Goal: Answer question/provide support: Share knowledge or assist other users

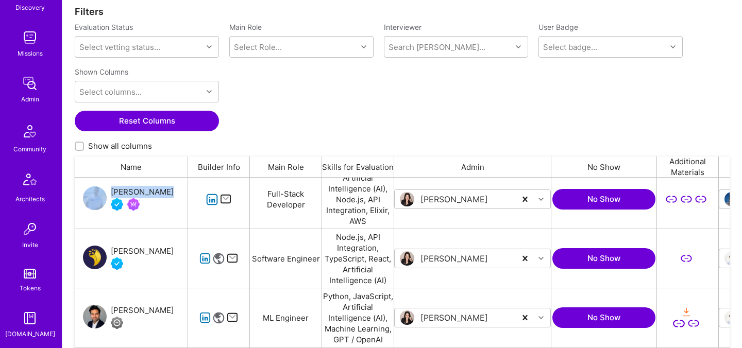
scroll to position [217, 0]
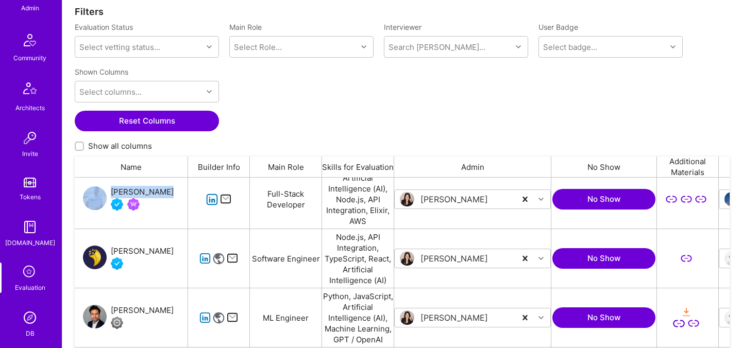
click at [32, 274] on icon at bounding box center [30, 273] width 20 height 20
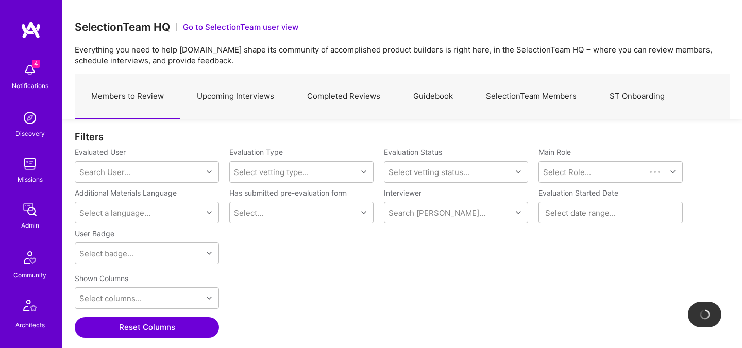
click at [537, 90] on link "SelectionTeam Members" at bounding box center [531, 96] width 124 height 45
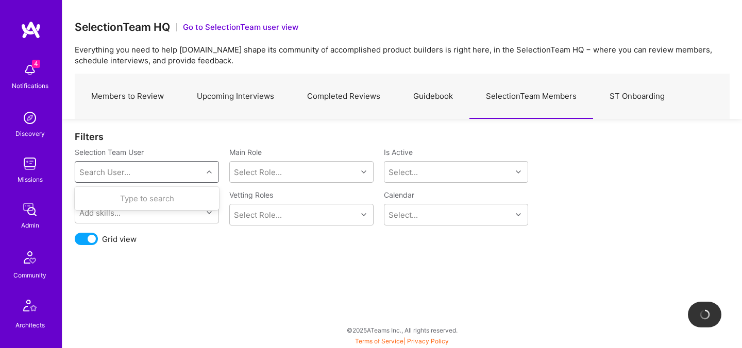
click at [168, 163] on div "Search User..." at bounding box center [138, 172] width 127 height 21
type input "luis"
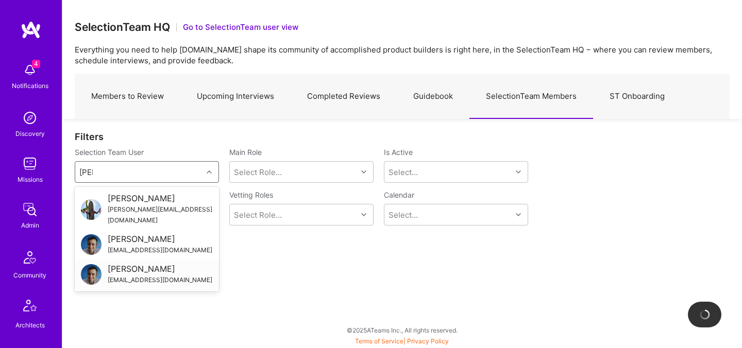
click at [115, 264] on div "Luís Teófilo" at bounding box center [160, 269] width 105 height 11
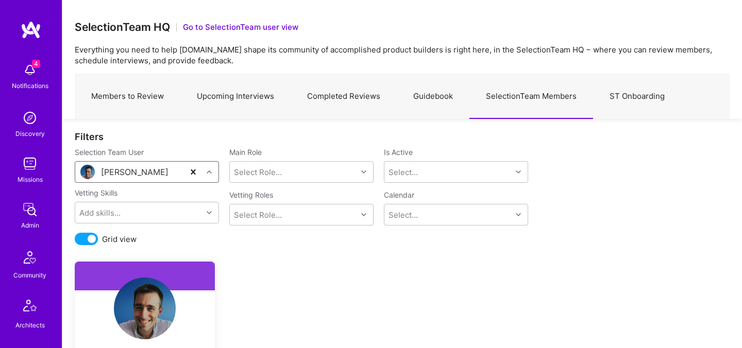
click at [173, 174] on div "Luís Teófilo" at bounding box center [129, 172] width 109 height 21
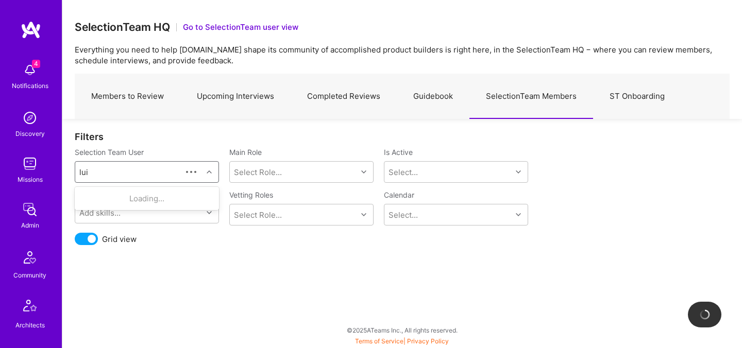
type input "luis"
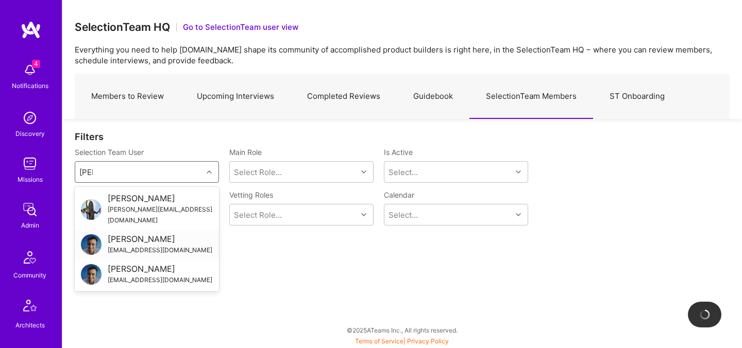
click at [156, 234] on div "Luis Teofilo" at bounding box center [160, 239] width 105 height 11
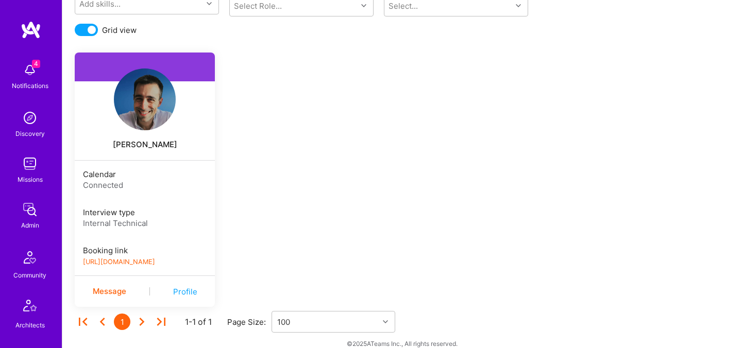
scroll to position [223, 0]
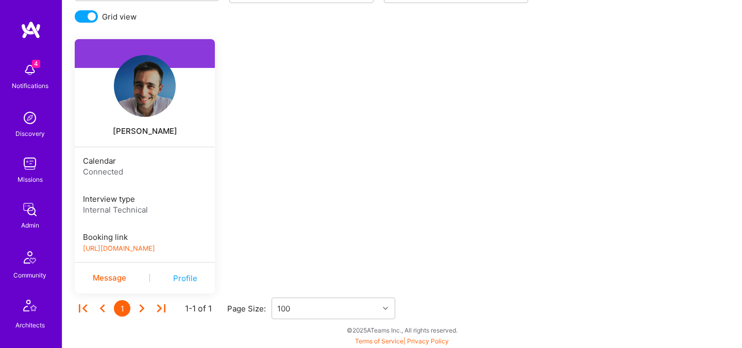
click at [117, 249] on link "https://platform-v2.a.team/interview-scheduling/booking/luisteofilo/evaluation" at bounding box center [119, 249] width 72 height 8
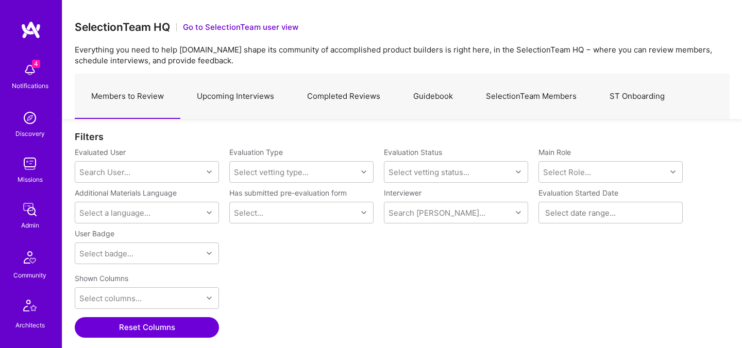
scroll to position [240, 655]
click at [559, 100] on link "SelectionTeam Members" at bounding box center [531, 96] width 124 height 45
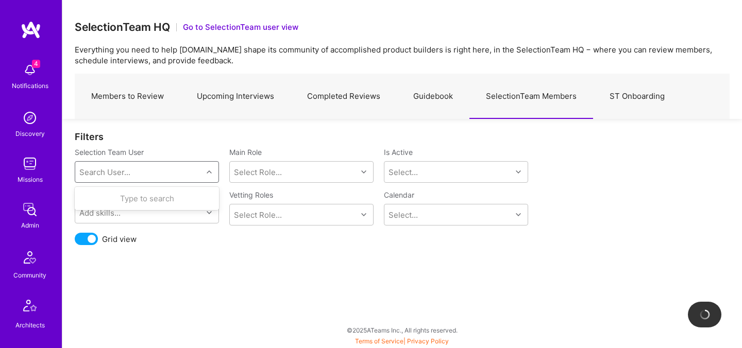
click at [152, 173] on div "Search User..." at bounding box center [138, 172] width 127 height 21
type input "pedr"
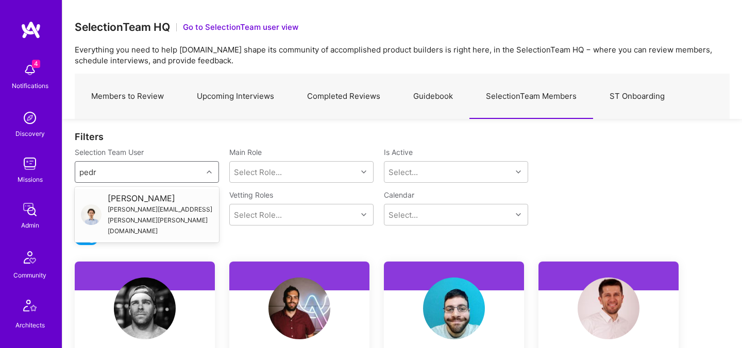
click at [129, 206] on div "pedro.alves.nogueira@gmail.com" at bounding box center [160, 220] width 105 height 32
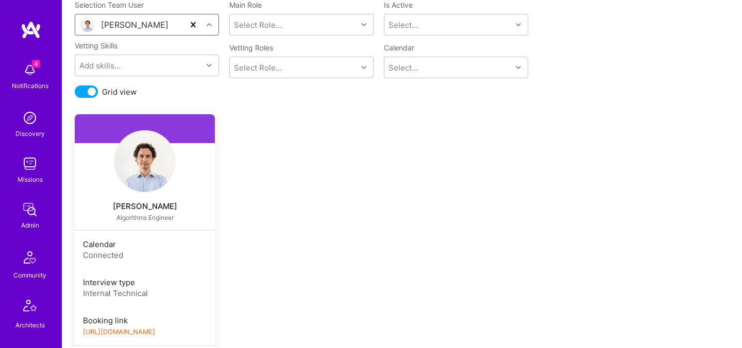
scroll to position [231, 0]
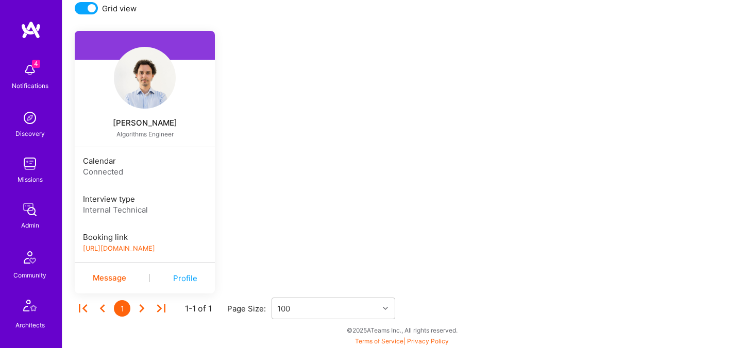
click at [155, 251] on link "https://book.a.team/pedronogueira1/evaluation" at bounding box center [119, 249] width 72 height 8
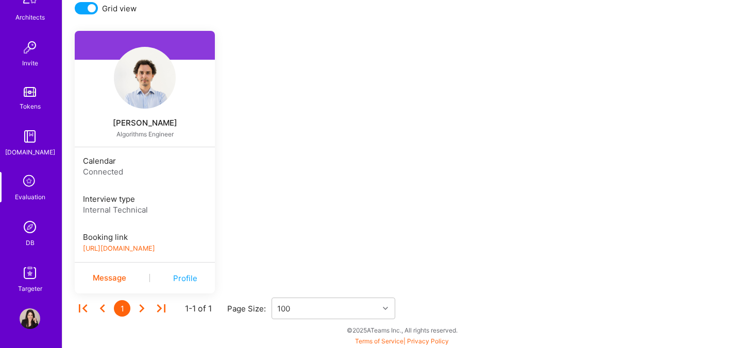
scroll to position [309, 0]
click at [29, 228] on img at bounding box center [30, 226] width 21 height 21
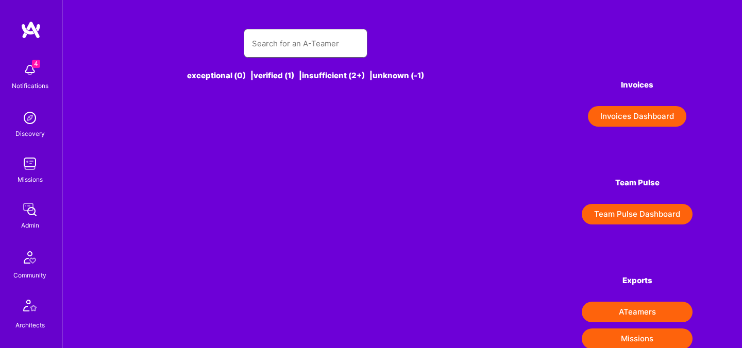
click at [274, 41] on input "text" at bounding box center [305, 43] width 107 height 26
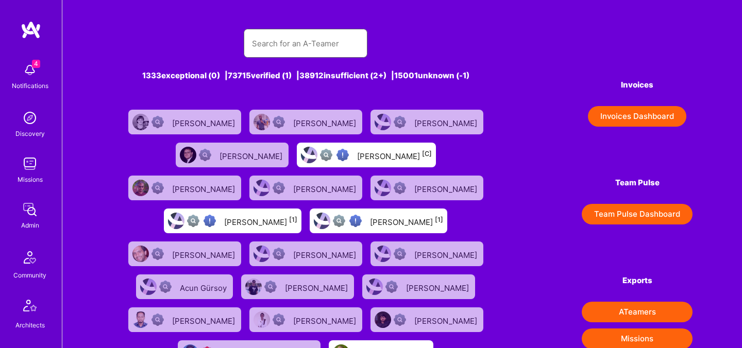
paste input "David Mrva"
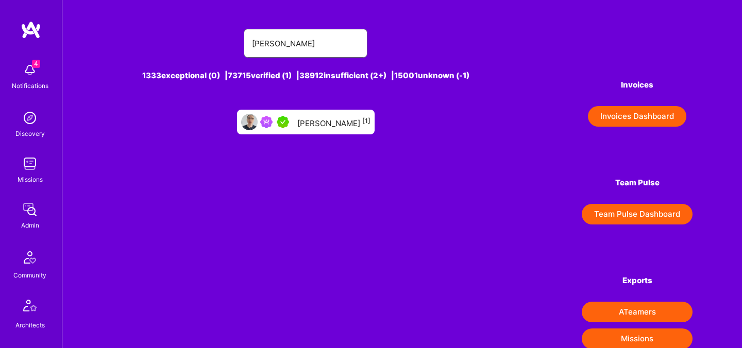
type input "[PERSON_NAME]"
click at [342, 123] on div "David Mrva [1]" at bounding box center [333, 121] width 73 height 13
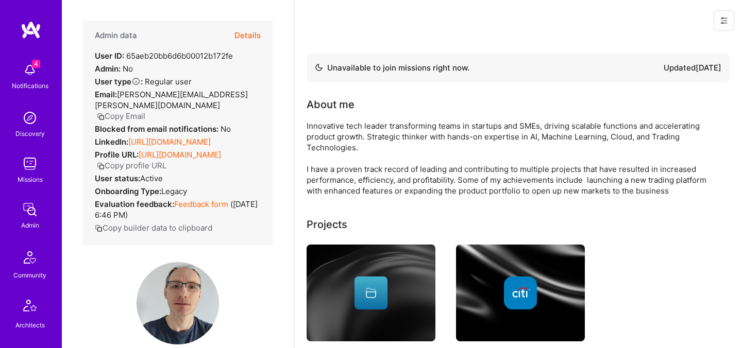
click at [251, 37] on button "Details" at bounding box center [247, 36] width 26 height 30
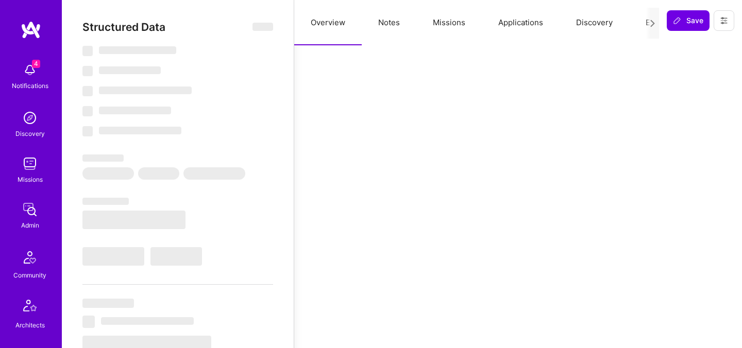
click at [647, 24] on div at bounding box center [652, 23] width 13 height 31
click at [641, 23] on button "Evaluation" at bounding box center [664, 22] width 71 height 45
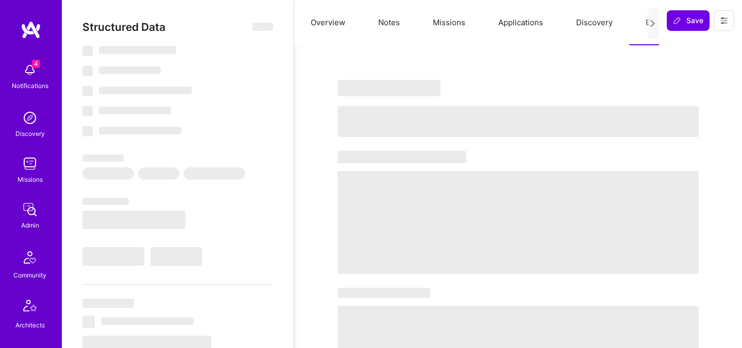
type textarea "x"
select select "Not Available"
select select "6 Months"
select select "5"
select select "7"
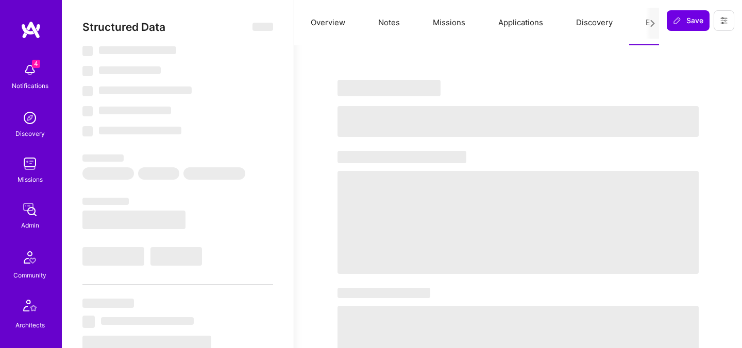
select select "7"
select select "GB"
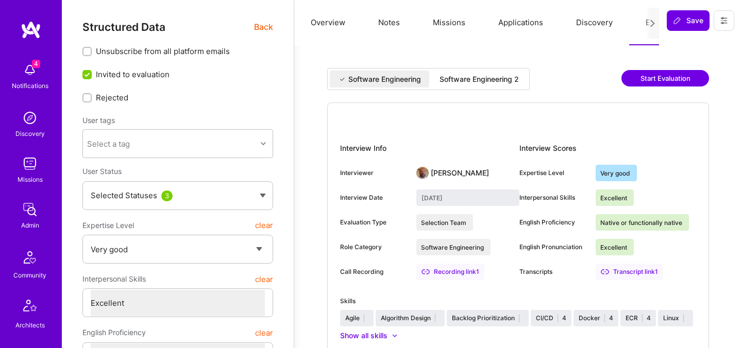
click at [453, 82] on div "Software Engineering 2" at bounding box center [479, 79] width 79 height 10
type input "August 29, 2025"
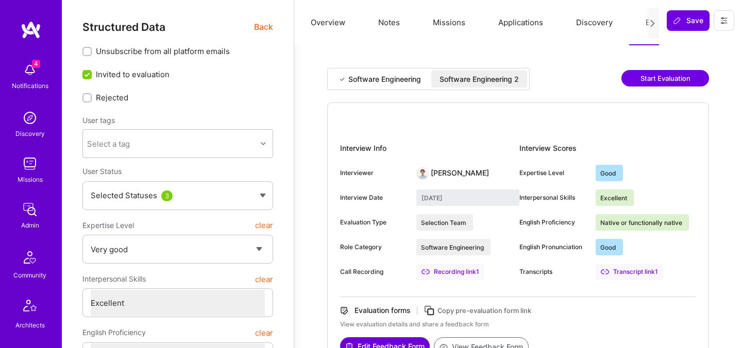
click at [473, 82] on div "Software Engineering 2" at bounding box center [479, 79] width 79 height 10
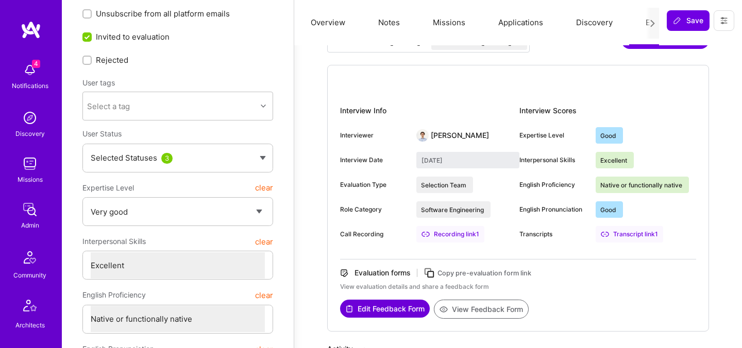
scroll to position [139, 0]
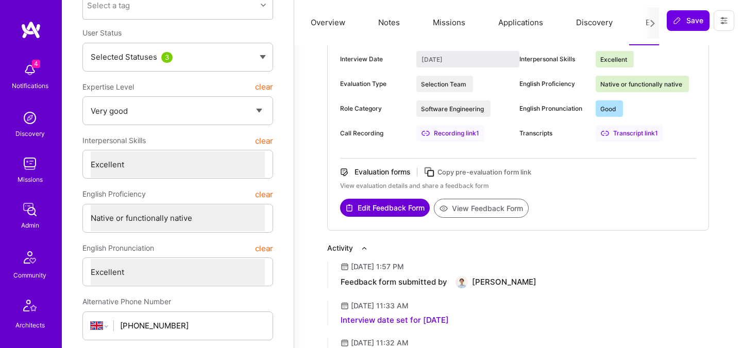
click at [470, 205] on button "View Feedback Form" at bounding box center [481, 208] width 95 height 19
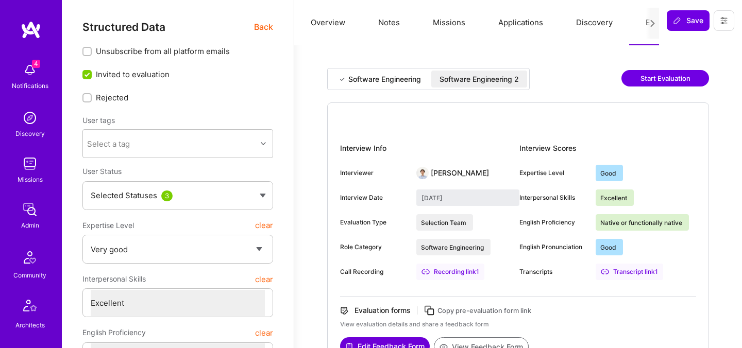
click at [459, 80] on div "Software Engineering 2" at bounding box center [479, 79] width 79 height 10
click at [272, 26] on span "Back" at bounding box center [263, 27] width 19 height 13
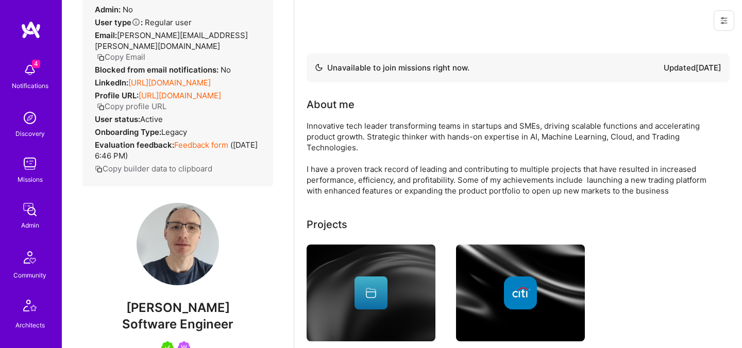
scroll to position [128, 0]
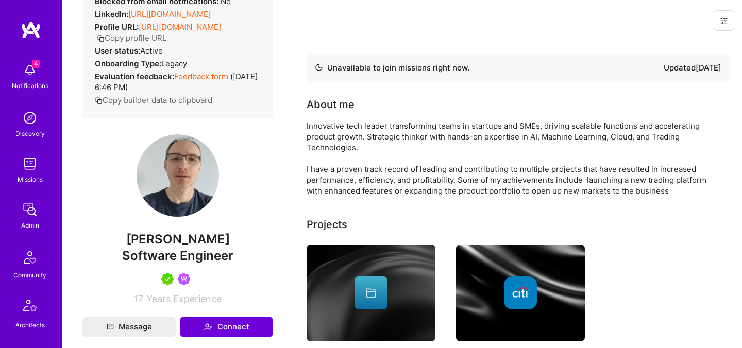
click at [166, 230] on div "Admin data Details User ID: 65aeb20bb6d6b00012b172fe Admin: No User type Regula…" at bounding box center [177, 99] width 191 height 412
copy span "David Mrva"
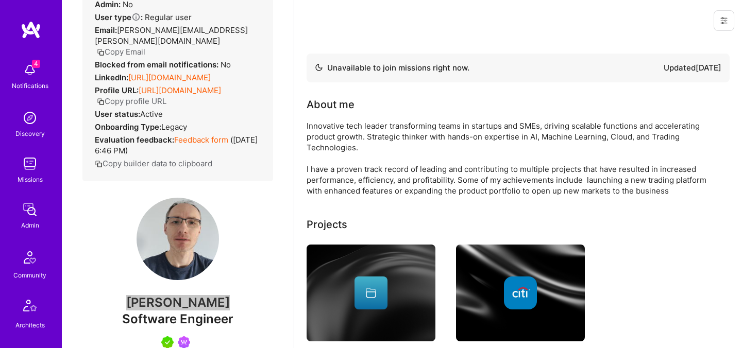
scroll to position [0, 0]
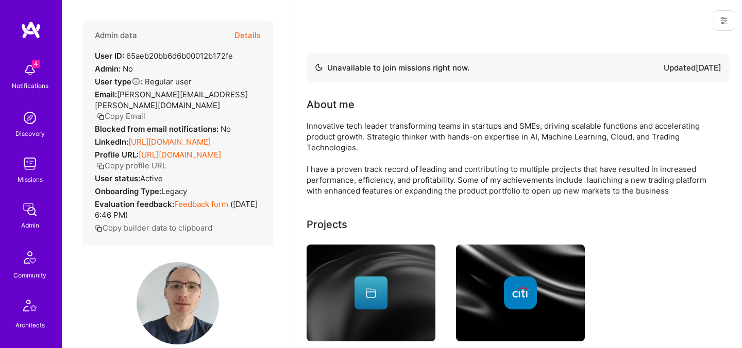
click at [255, 35] on button "Details" at bounding box center [247, 36] width 26 height 30
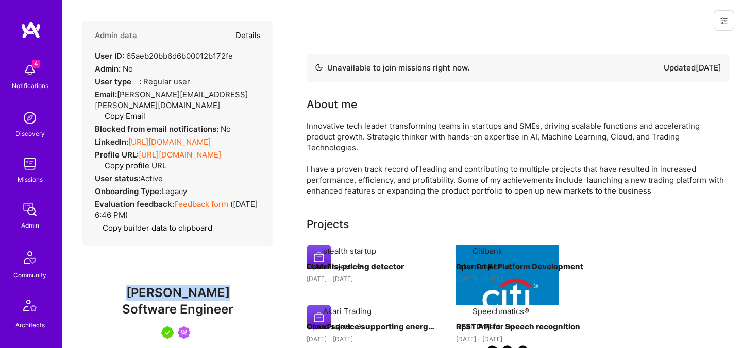
type textarea "x"
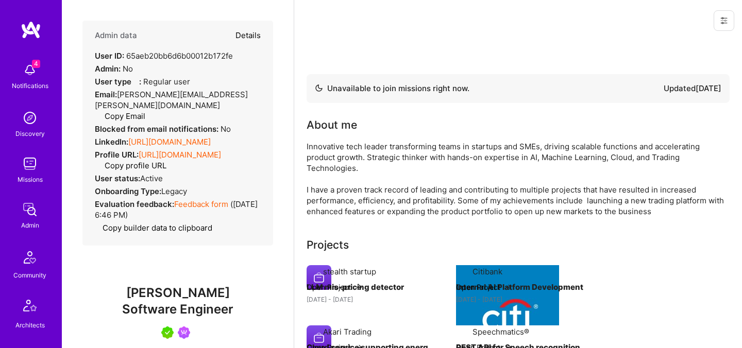
select select "5"
select select "7"
select select "GB"
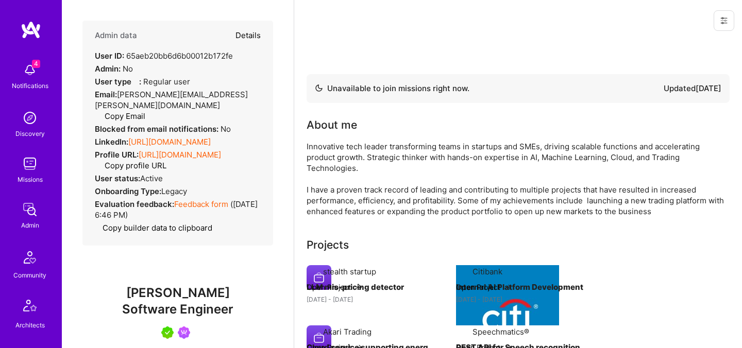
select select "Not Available"
select select "6 Months"
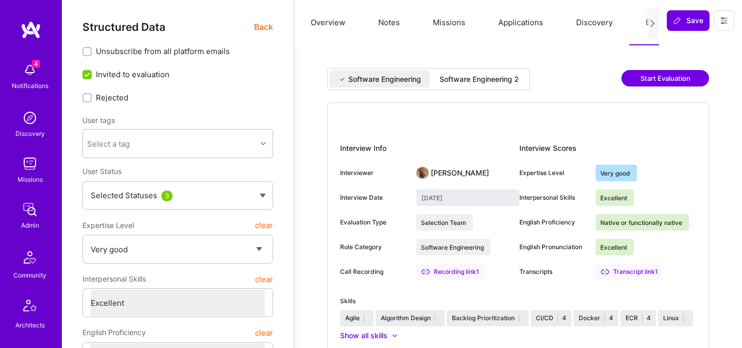
click at [447, 80] on div "Software Engineering 2" at bounding box center [479, 79] width 79 height 10
type input "August 29, 2025"
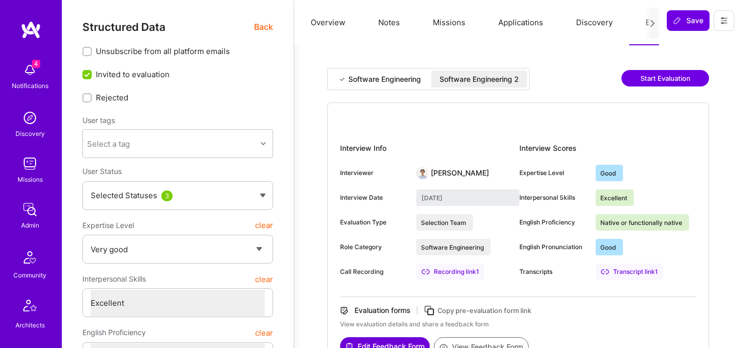
click at [392, 23] on button "Notes" at bounding box center [389, 22] width 55 height 45
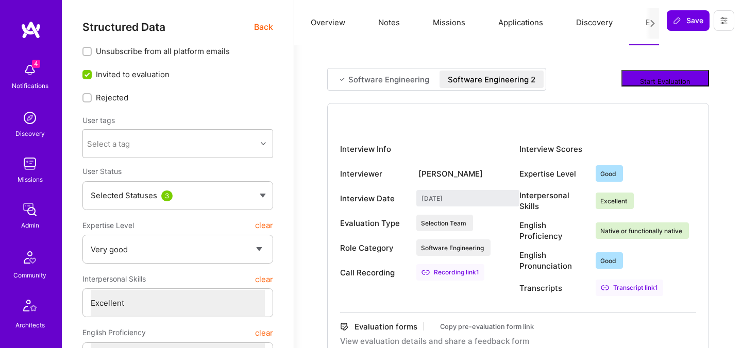
type textarea "x"
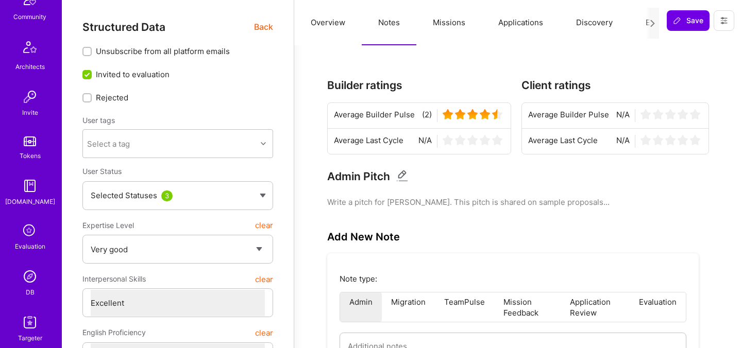
scroll to position [309, 0]
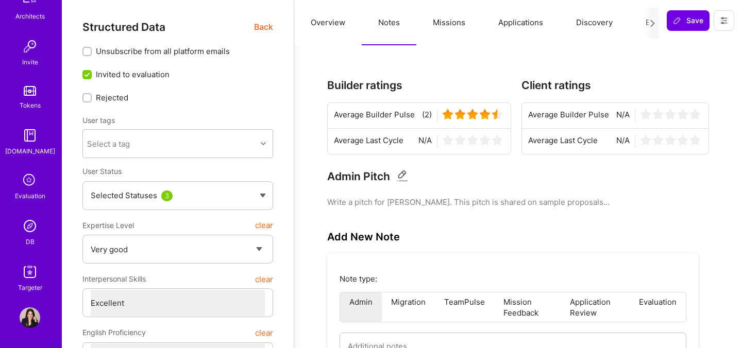
click at [265, 25] on span "Back" at bounding box center [263, 27] width 19 height 13
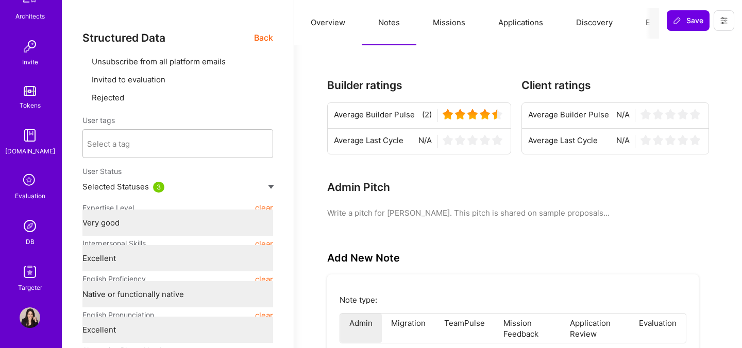
click at [455, 23] on div "Overview Notes Missions Applications Discovery Evaluation Imported Data Save" at bounding box center [518, 22] width 448 height 45
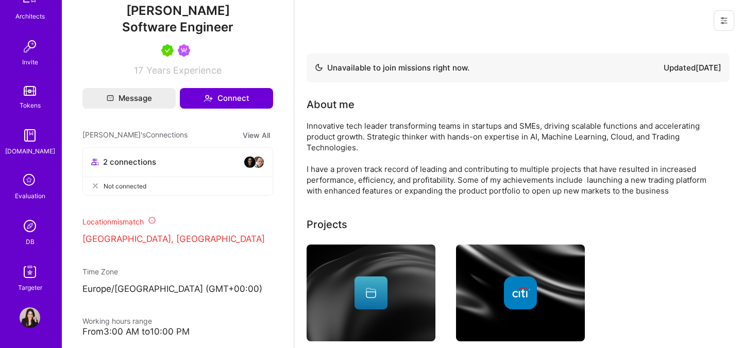
scroll to position [0, 0]
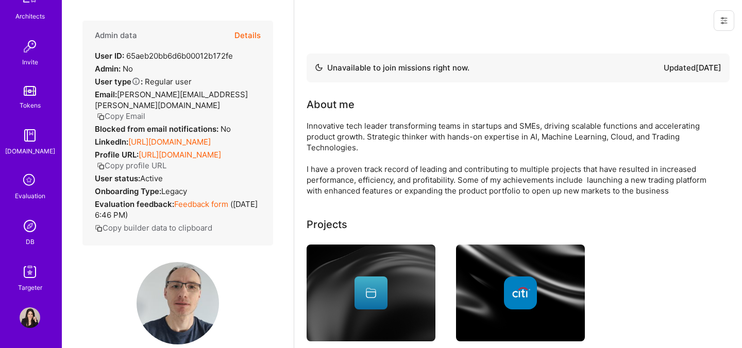
click at [246, 35] on button "Details" at bounding box center [247, 36] width 26 height 30
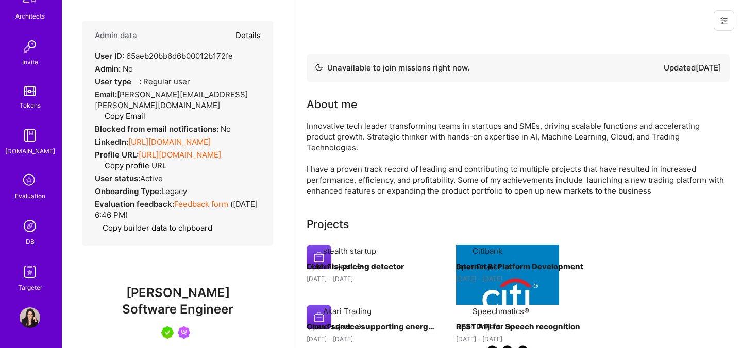
type textarea "x"
select select "5"
select select "7"
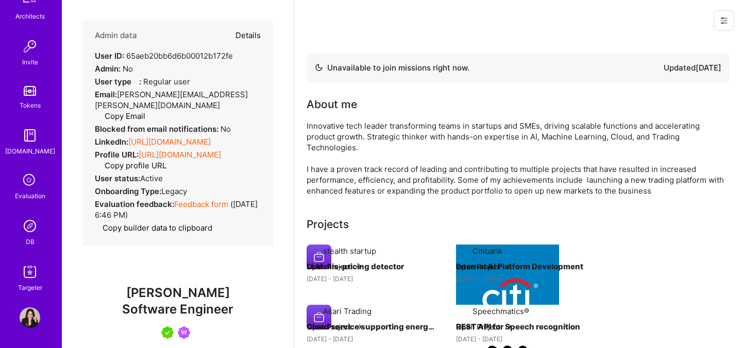
select select "GB"
select select "Not Available"
select select "6 Months"
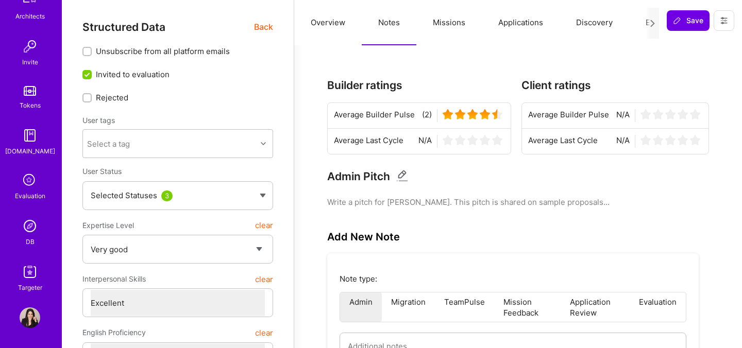
click at [447, 25] on button "Missions" at bounding box center [448, 22] width 65 height 45
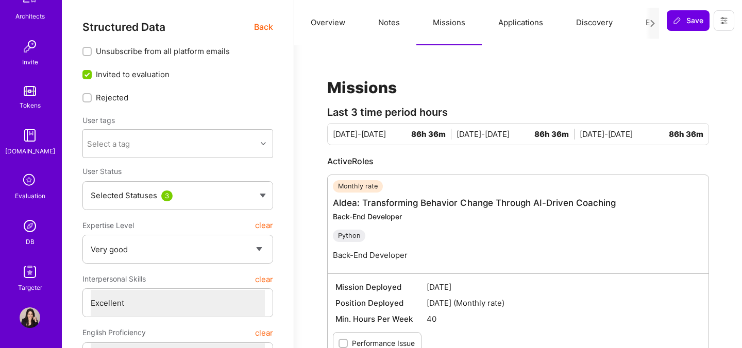
click at [508, 29] on button "Applications" at bounding box center [521, 22] width 78 height 45
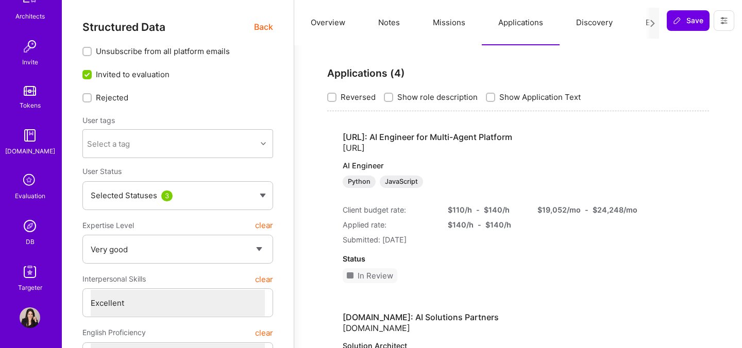
scroll to position [25, 0]
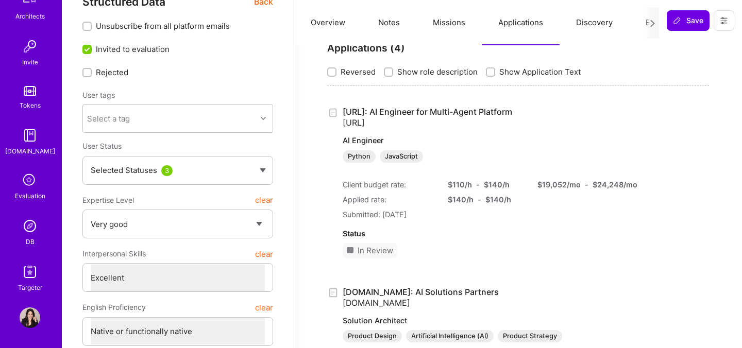
click at [450, 21] on button "Missions" at bounding box center [448, 22] width 65 height 45
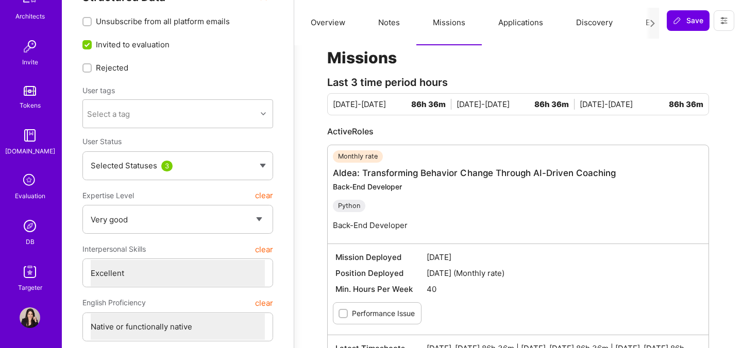
scroll to position [3, 0]
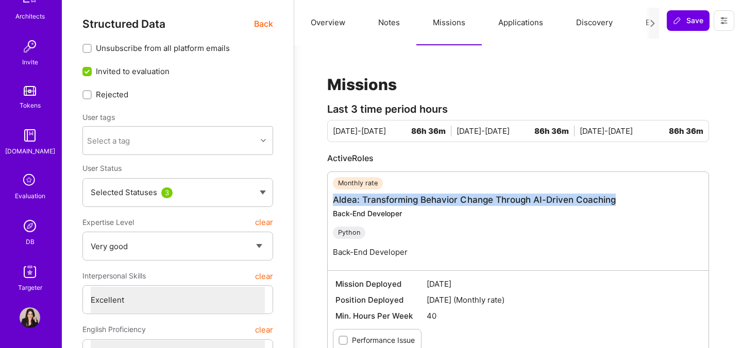
drag, startPoint x: 330, startPoint y: 201, endPoint x: 615, endPoint y: 198, distance: 285.0
click at [615, 198] on div "Monthly rate Aldea: Transforming Behavior Change Through AI-Driven Coaching Bac…" at bounding box center [518, 296] width 382 height 249
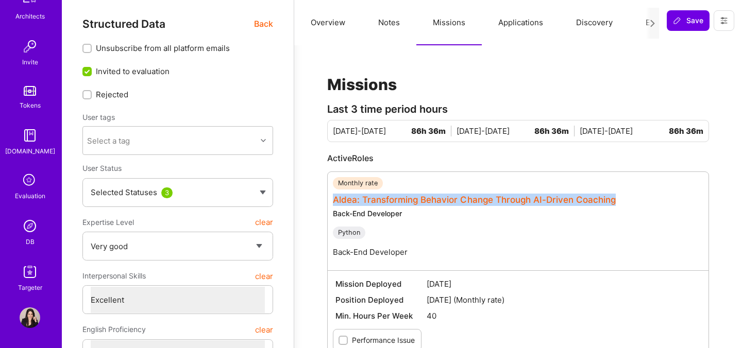
click at [603, 199] on link "Aldea: Transforming Behavior Change Through AI-Driven Coaching" at bounding box center [474, 200] width 283 height 10
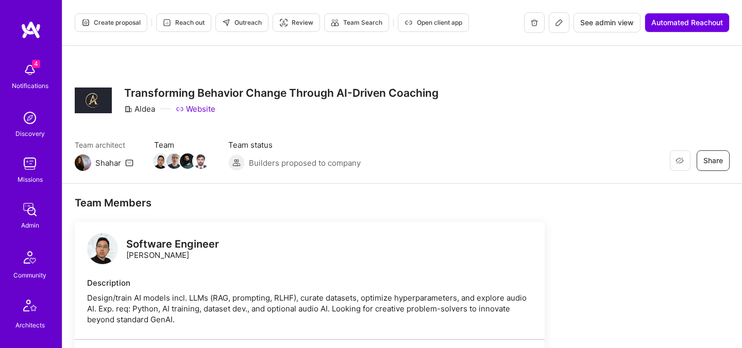
click at [188, 110] on link "Website" at bounding box center [196, 109] width 40 height 11
drag, startPoint x: 154, startPoint y: 109, endPoint x: 136, endPoint y: 109, distance: 18.6
click at [136, 109] on div "Aldea" at bounding box center [139, 109] width 31 height 11
copy div "Aldea"
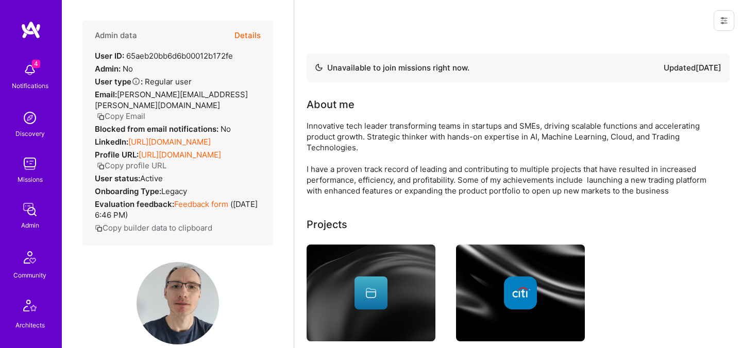
scroll to position [3, 0]
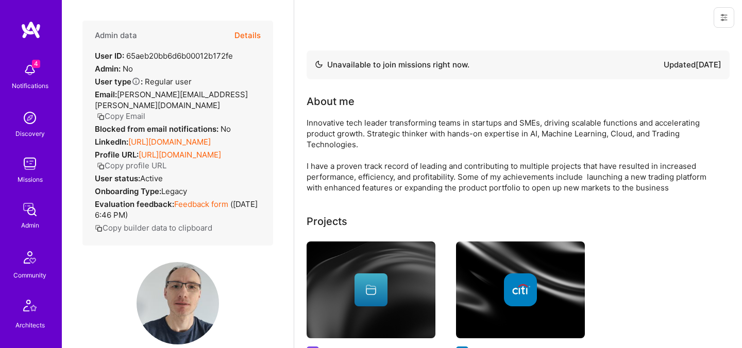
click at [250, 36] on button "Details" at bounding box center [247, 36] width 26 height 30
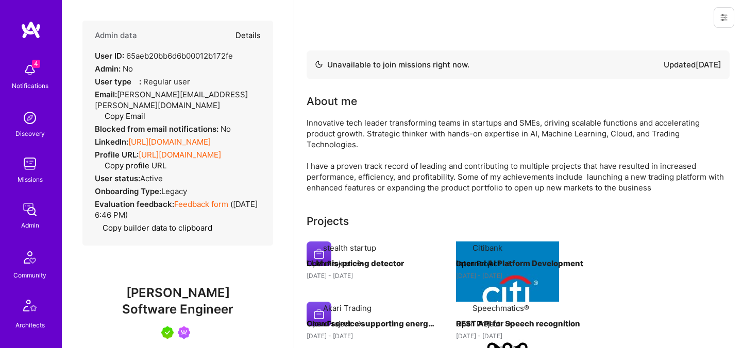
type textarea "x"
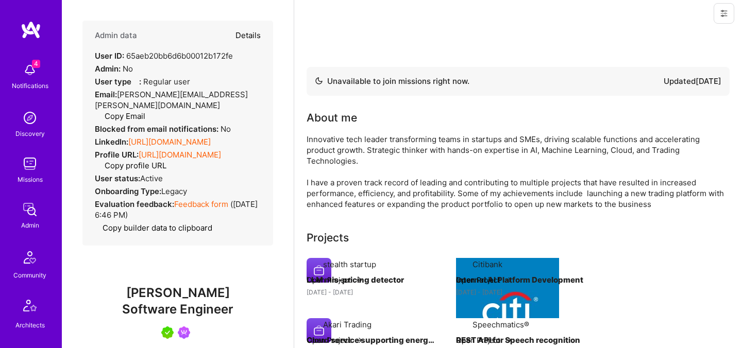
select select "5"
select select "7"
select select "GB"
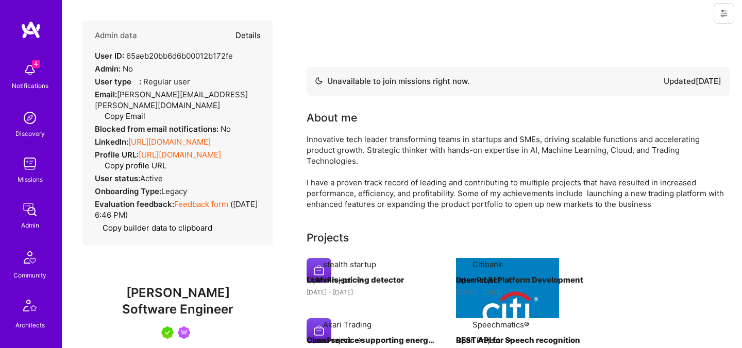
select select "Not Available"
select select "6 Months"
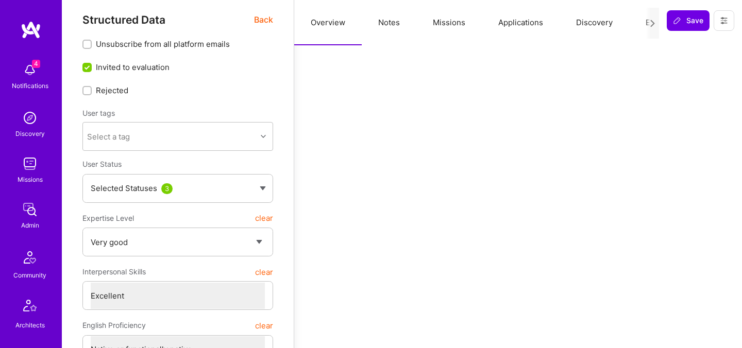
click at [386, 28] on button "Notes" at bounding box center [389, 22] width 55 height 45
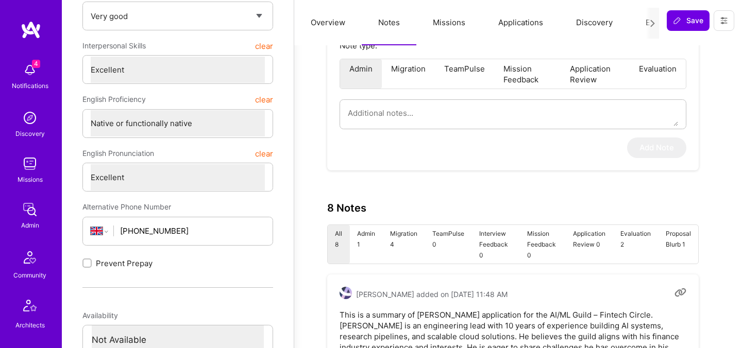
scroll to position [211, 0]
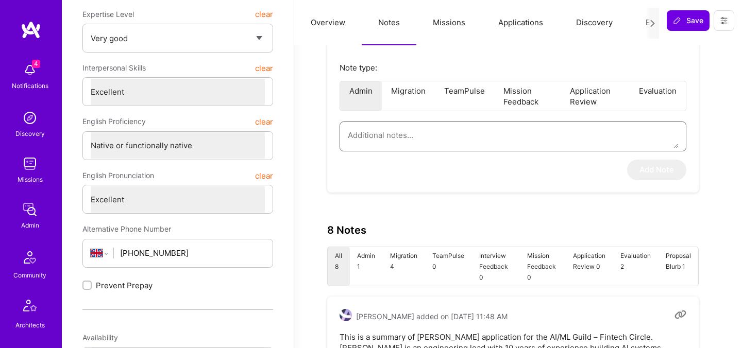
click at [434, 145] on textarea at bounding box center [513, 135] width 330 height 26
click at [660, 93] on li "Evaluation" at bounding box center [658, 95] width 56 height 29
click at [451, 142] on textarea at bounding box center [513, 135] width 330 height 26
click at [352, 94] on li "Admin" at bounding box center [361, 95] width 42 height 29
click at [380, 138] on textarea at bounding box center [513, 135] width 330 height 26
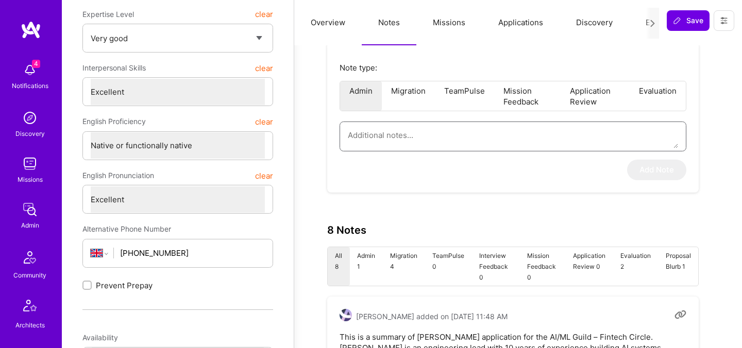
click at [382, 140] on textarea at bounding box center [513, 135] width 330 height 26
type textarea "x"
type textarea "I"
type textarea "x"
type textarea "I"
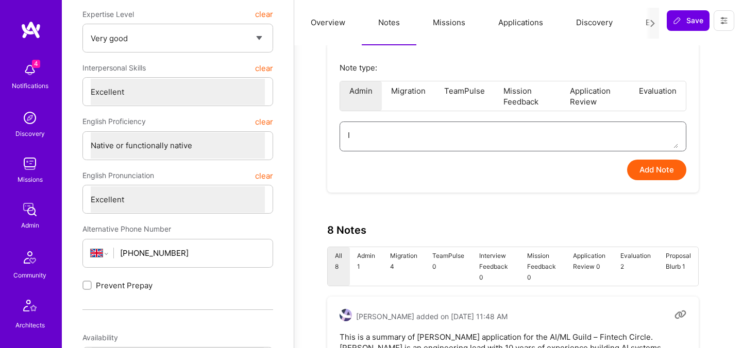
type textarea "x"
type textarea "I s"
type textarea "x"
type textarea "I se"
type textarea "x"
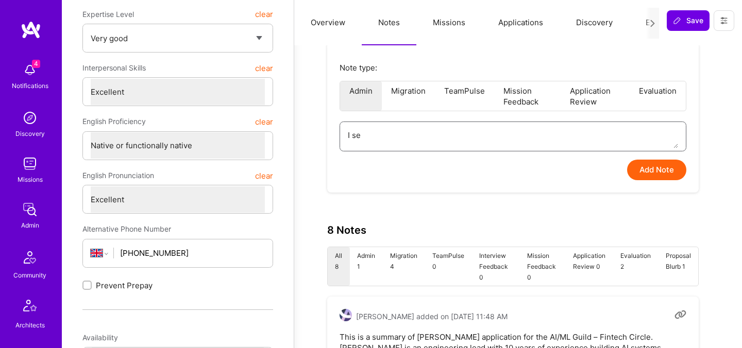
type textarea "I sen"
type textarea "x"
type textarea "I sent"
type textarea "x"
type textarea "I sent"
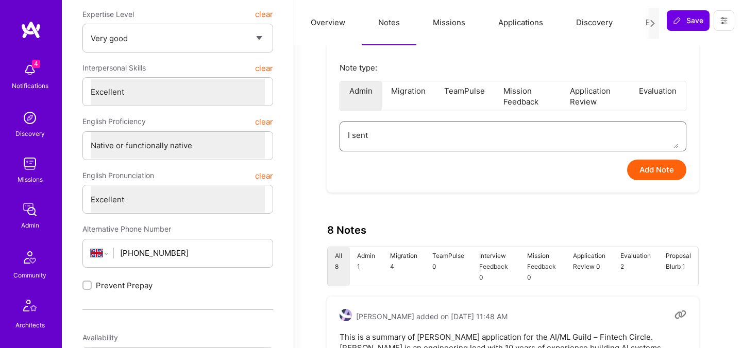
type textarea "x"
type textarea "I sent h"
type textarea "x"
type textarea "I sent hi"
type textarea "x"
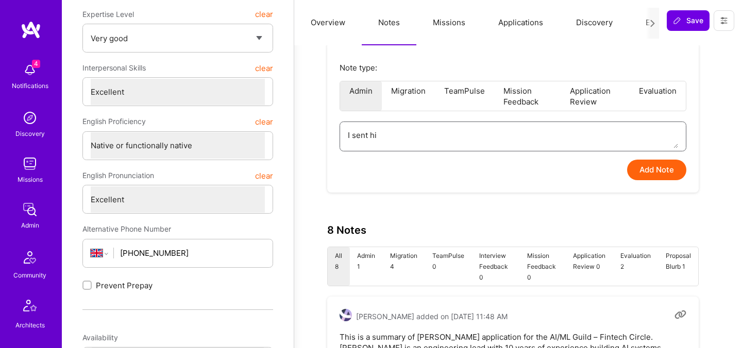
type textarea "I sent hi"
type textarea "x"
type textarea "I sent hi a"
type textarea "x"
type textarea "I sent hi"
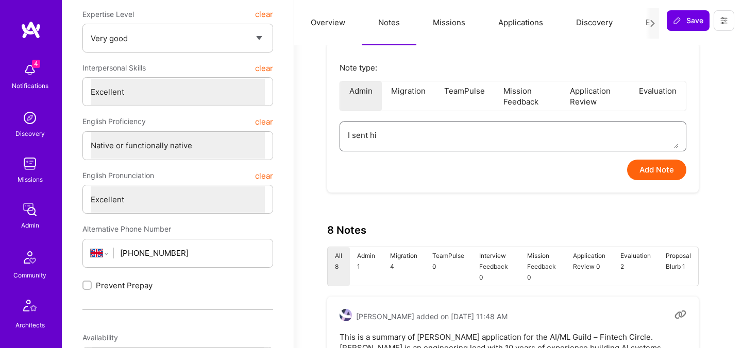
type textarea "x"
type textarea "I sent hi"
type textarea "x"
type textarea "I sent him"
type textarea "x"
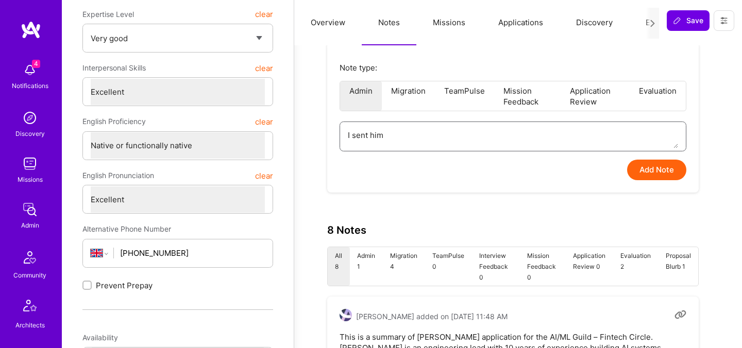
type textarea "I sent him"
type textarea "x"
type textarea "I sent him a"
type textarea "x"
type textarea "I sent him an"
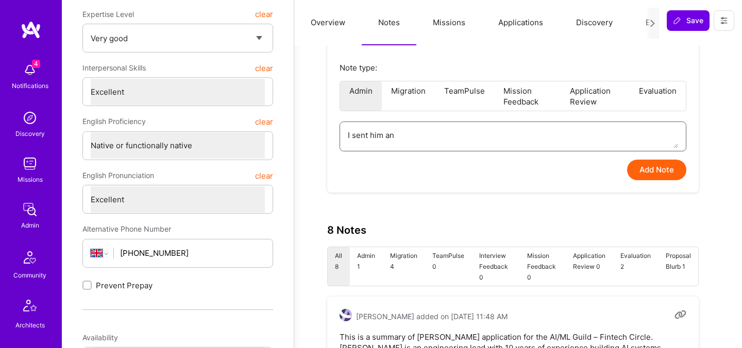
type textarea "x"
type textarea "I sent him an"
type textarea "x"
type textarea "I sent him an u"
type textarea "x"
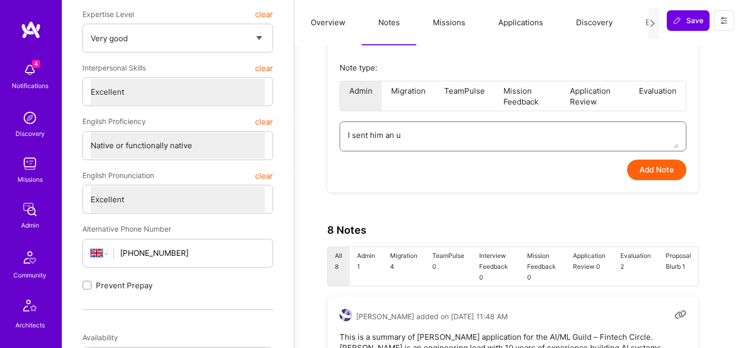
type textarea "I sent him an up"
type textarea "x"
type textarea "I sent him an upd"
type textarea "x"
type textarea "I sent him an upda"
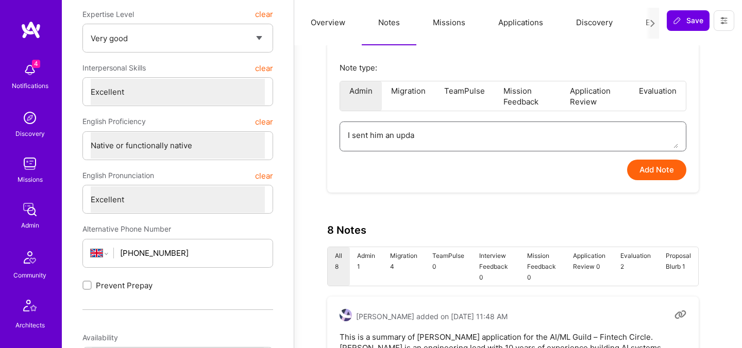
type textarea "x"
type textarea "I sent him an updat"
type textarea "x"
type textarea "I sent him an update"
type textarea "x"
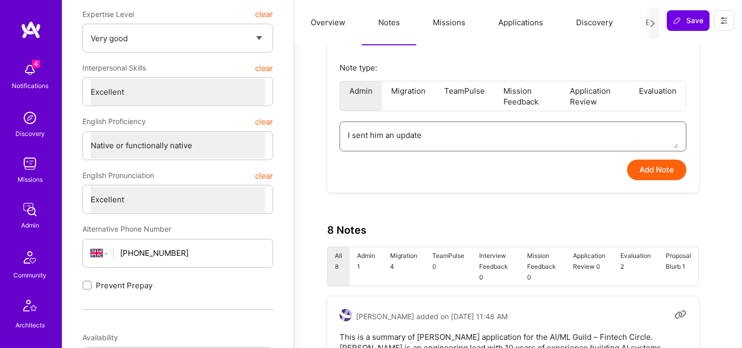
type textarea "I sent him an update"
type textarea "x"
type textarea "I sent him an update t"
type textarea "x"
type textarea "I sent him an update"
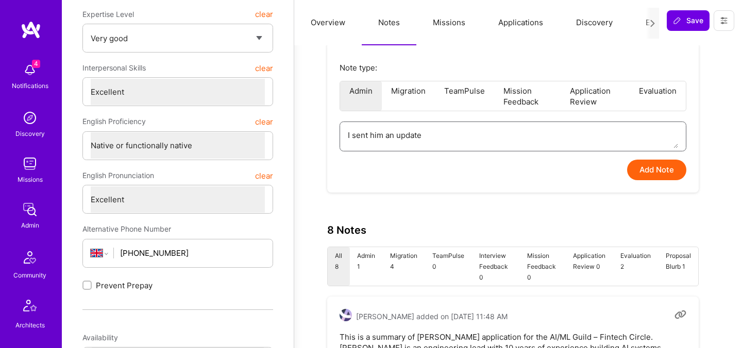
type textarea "x"
type textarea "I sent him an update a"
type textarea "x"
type textarea "I sent him an update ab"
type textarea "x"
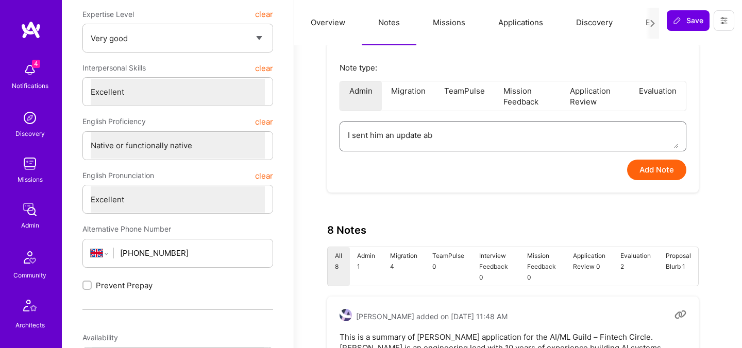
type textarea "I sent him an update abo"
type textarea "x"
type textarea "I sent him an update abou"
type textarea "x"
type textarea "I sent him an update about"
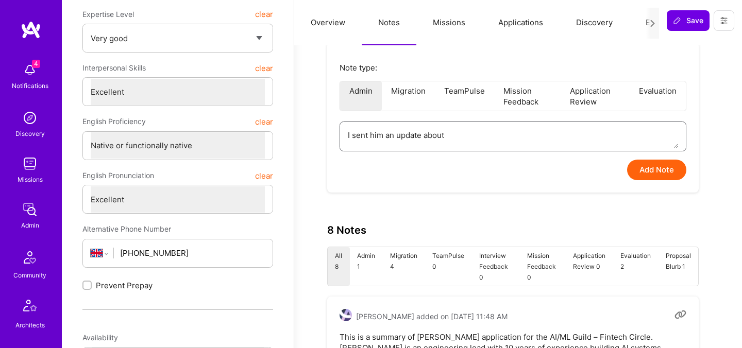
type textarea "x"
type textarea "I sent him an update about"
type textarea "x"
type textarea "I sent him an update about h"
type textarea "x"
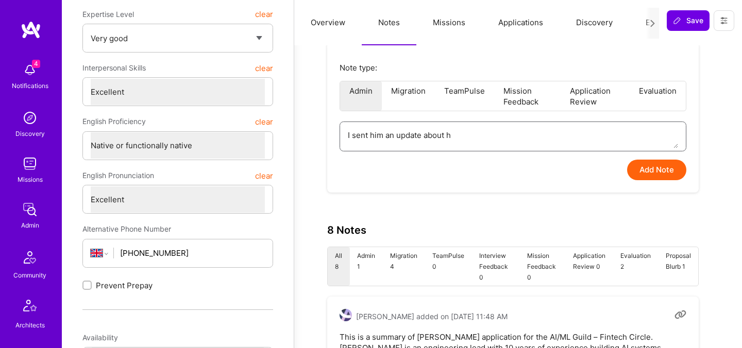
type textarea "I sent him an update about hi"
type textarea "x"
type textarea "I sent him an update about his"
type textarea "x"
type textarea "I sent him an update about his"
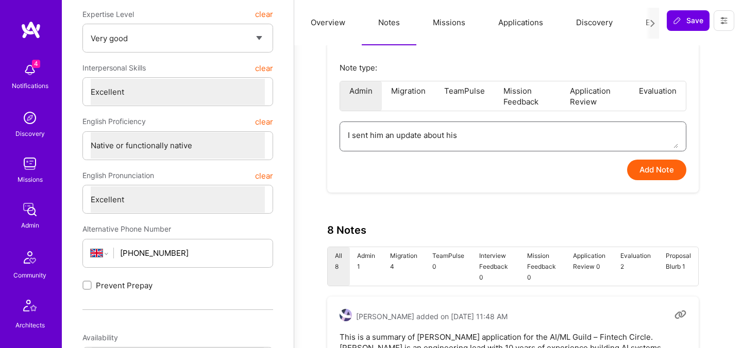
type textarea "x"
type textarea "I sent him an update about his A"
type textarea "x"
type textarea "I sent him an update about his AI"
type textarea "x"
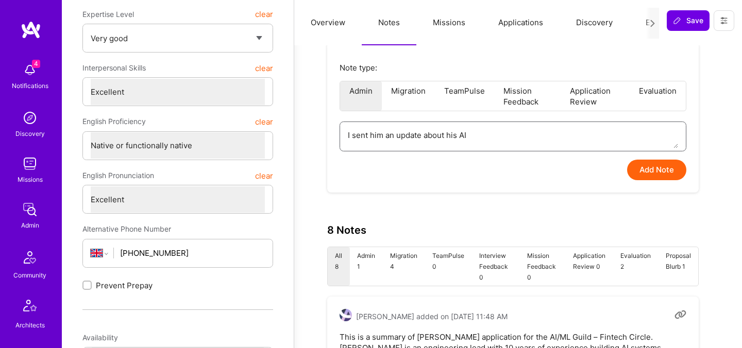
type textarea "I sent him an update about his AI"
type textarea "x"
type textarea "I sent him an update about his AI E"
type textarea "x"
type textarea "I sent him an update about his AI Ev"
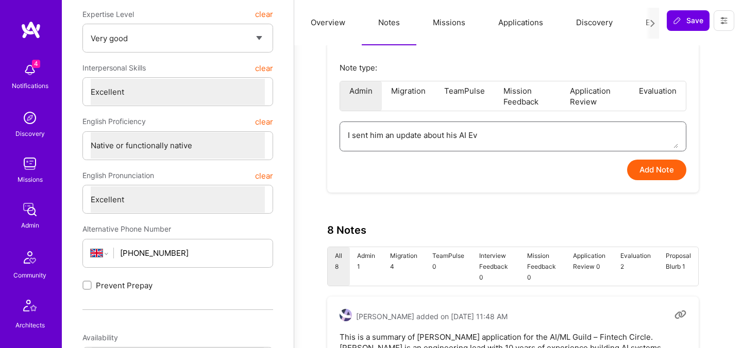
type textarea "x"
type textarea "I sent him an update about his AI Eva"
type textarea "x"
type textarea "I sent him an update about his AI Eval"
type textarea "x"
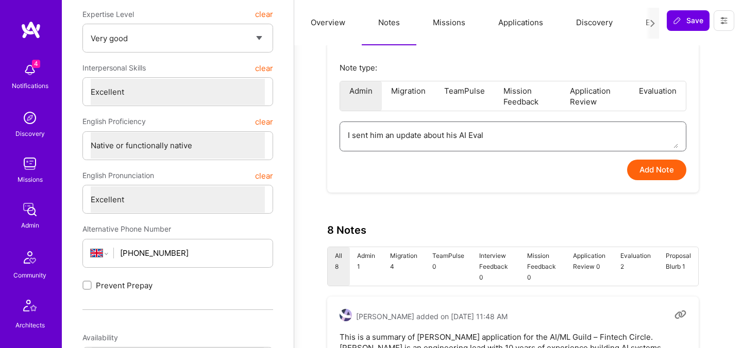
type textarea "I sent him an update about his AI Evalu"
type textarea "x"
type textarea "I sent him an update about his AI Evalut"
type textarea "x"
type textarea "I sent him an update about his AI Evaluti"
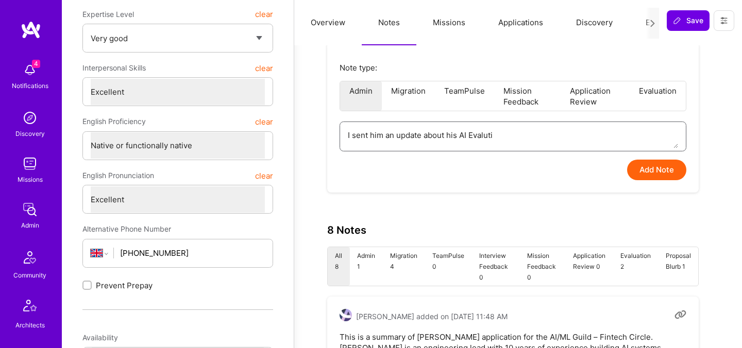
type textarea "x"
type textarea "I sent him an update about his AI Evalutio"
type textarea "x"
type textarea "I sent him an update about his AI Evalution"
type textarea "x"
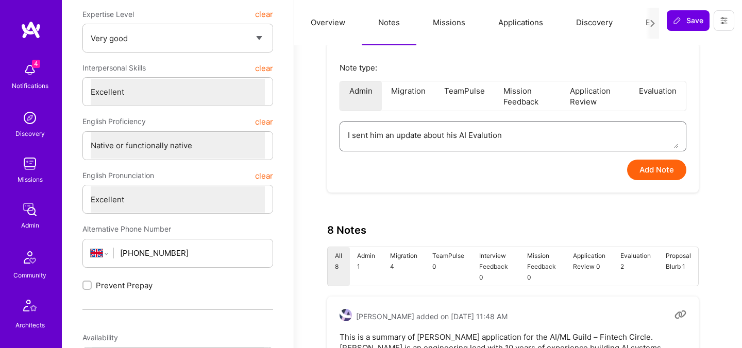
type textarea "I sent him an update about his AI Evalution,"
type textarea "x"
type textarea "I sent him an update about his AI Evalution,"
type textarea "x"
type textarea "I sent him an update about his AI Evalution,"
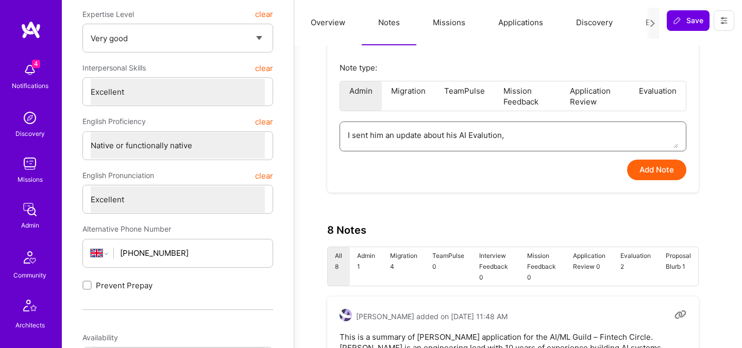
type textarea "x"
type textarea "I sent him an update about his AI Evalution"
type textarea "x"
type textarea "I sent him an update about his AI Evalution"
type textarea "x"
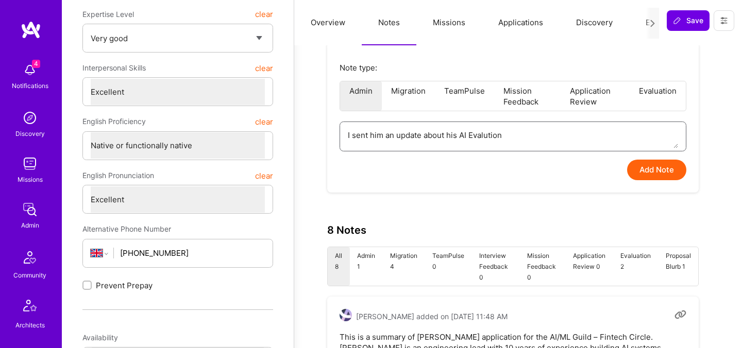
type textarea "I sent him an update about his AI Evalution ("
type textarea "x"
type textarea "I sent him an update about his AI Evalution ()"
type textarea "x"
type textarea "I sent him an update about his AI Evalution (d)"
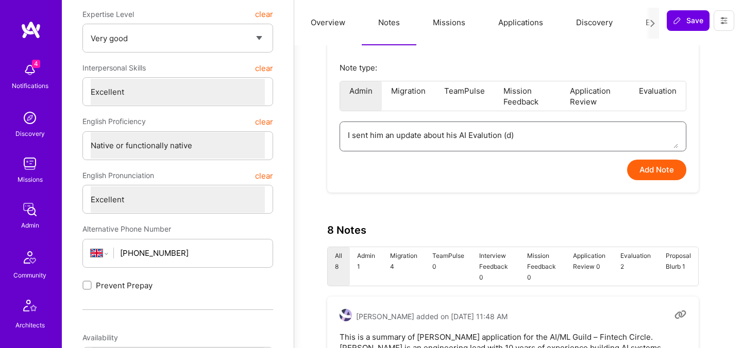
type textarea "x"
type textarea "I sent him an update about his AI Evalution (di)"
type textarea "x"
type textarea "I sent him an update about his AI Evalution (dis)"
type textarea "x"
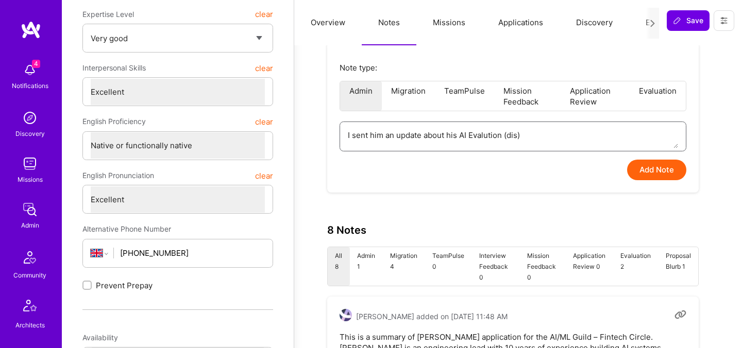
type textarea "I sent him an update about his AI Evalution (disq)"
type textarea "x"
type textarea "I sent him an update about his AI Evalution (disqu)"
type textarea "x"
type textarea "I sent him an update about his AI Evalution (disqua)"
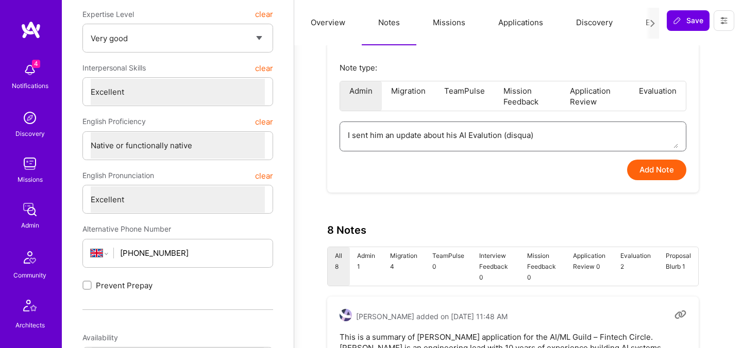
type textarea "x"
type textarea "I sent him an update about his AI Evalution (disqual)"
type textarea "x"
type textarea "I sent him an update about his AI Evalution (disquali)"
type textarea "x"
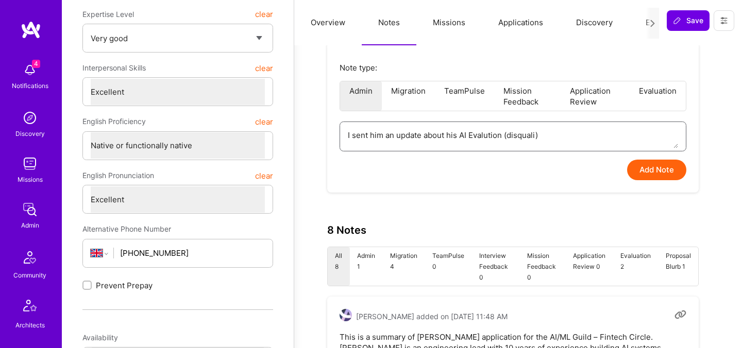
type textarea "I sent him an update about his AI Evalution (disqualif)"
type textarea "x"
type textarea "I sent him an update about his AI Evalution (disqualifi)"
type textarea "x"
type textarea "I sent him an update about his AI Evalution (disqualifie)"
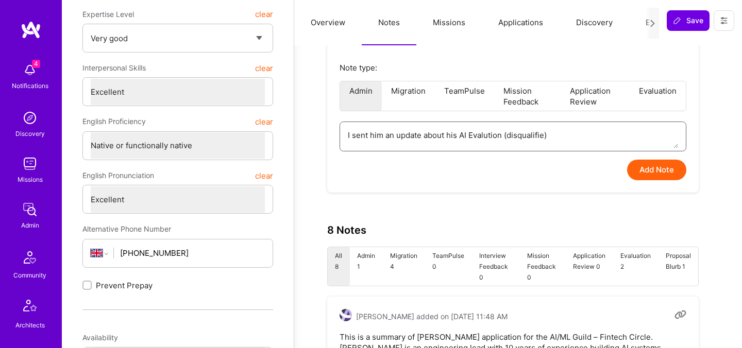
type textarea "x"
type textarea "I sent him an update about his AI Evalution (disqualified)"
type textarea "x"
type textarea "I sent him an update about his AI Evalution (disqualified)."
type textarea "x"
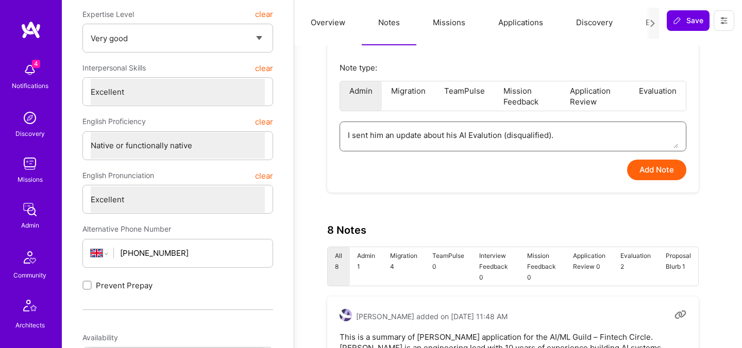
type textarea "I sent him an update about his AI Evalution (disqualified)."
type textarea "x"
type textarea "I sent him an update about his AI Evalution (disqualified). H"
type textarea "x"
type textarea "I sent him an update about his AI Evalution (disqualified). He"
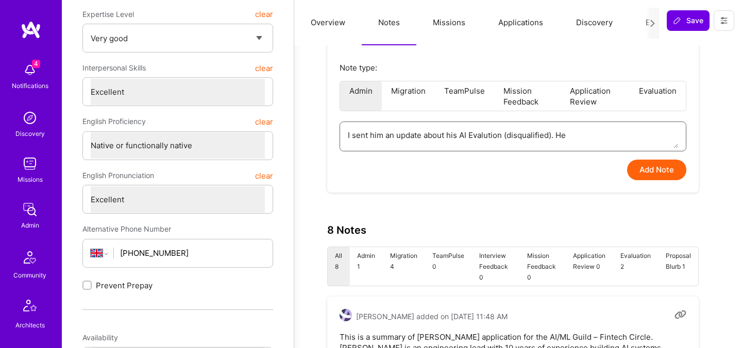
type textarea "x"
type textarea "I sent him an update about his AI Evalution (disqualified). He"
type textarea "x"
type textarea "I sent him an update about his AI Evalution (disqualified). He r"
type textarea "x"
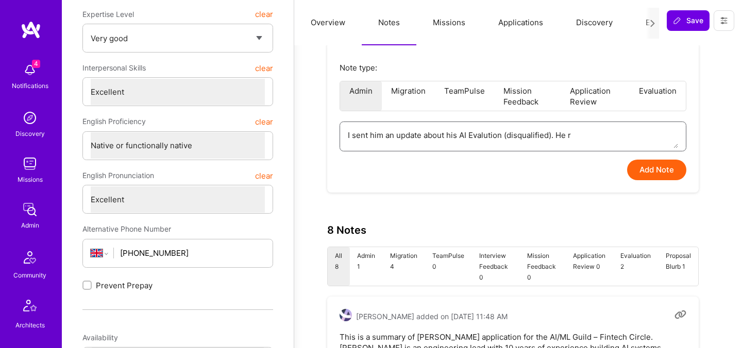
type textarea "I sent him an update about his AI Evalution (disqualified). He re"
type textarea "x"
type textarea "I sent him an update about his AI Evalution (disqualified). He res"
type textarea "x"
type textarea "I sent him an update about his AI Evalution (disqualified). He resp"
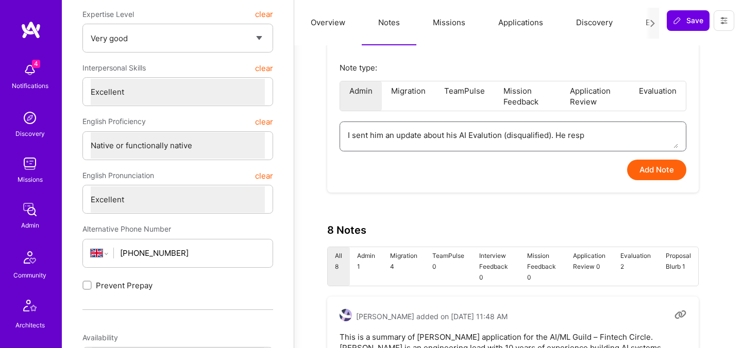
type textarea "x"
type textarea "I sent him an update about his AI Evalution (disqualified). He respo"
type textarea "x"
type textarea "I sent him an update about his AI Evalution (disqualified). He respon"
click at [574, 132] on textarea "I sent him an update about his AI Evalution (disqualified). He responded with t…" at bounding box center [513, 135] width 330 height 26
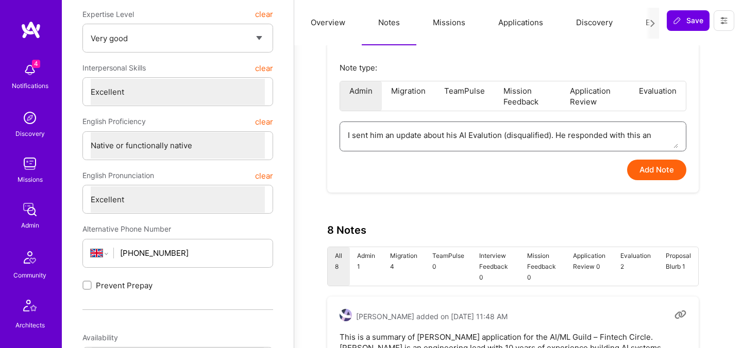
click at [574, 132] on textarea "I sent him an update about his AI Evalution (disqualified). He responded with t…" at bounding box center [513, 135] width 330 height 26
click at [656, 140] on textarea "I sent him an update about his AI Evalution (disqualified). He replied with thi…" at bounding box center [513, 135] width 330 height 26
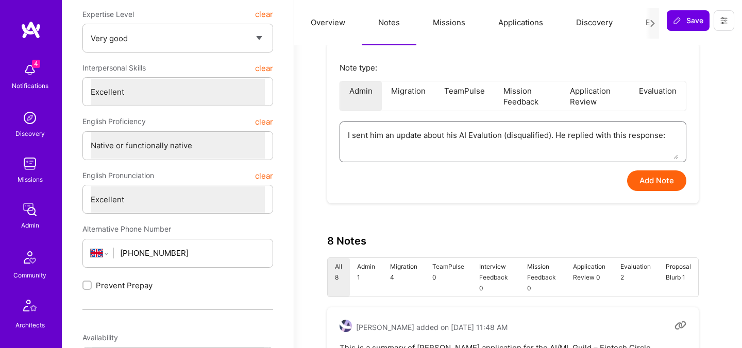
click at [485, 136] on textarea "I sent him an update about his AI Evalution (disqualified). He replied with thi…" at bounding box center [513, 140] width 330 height 37
click at [467, 145] on textarea "I sent him an update about his AI Evaluation (disqualified). He replied with th…" at bounding box center [513, 140] width 330 height 37
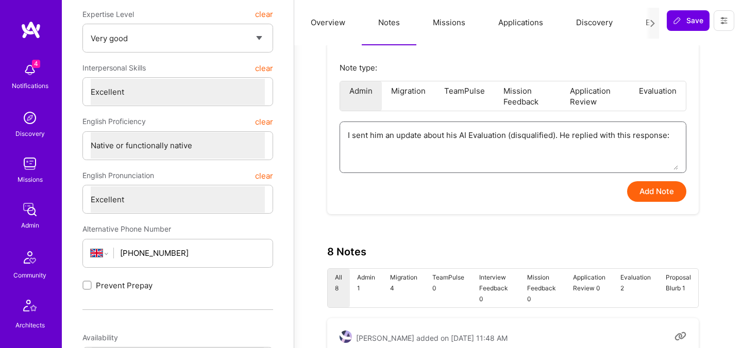
paste textarea "Hi David, Thank you for taking the time to share this additional context - I re…"
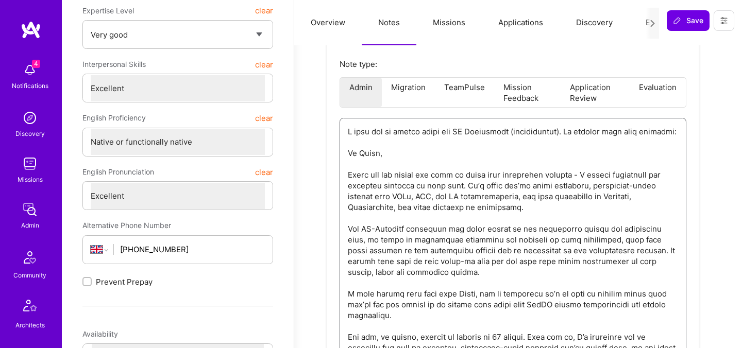
scroll to position [216, 0]
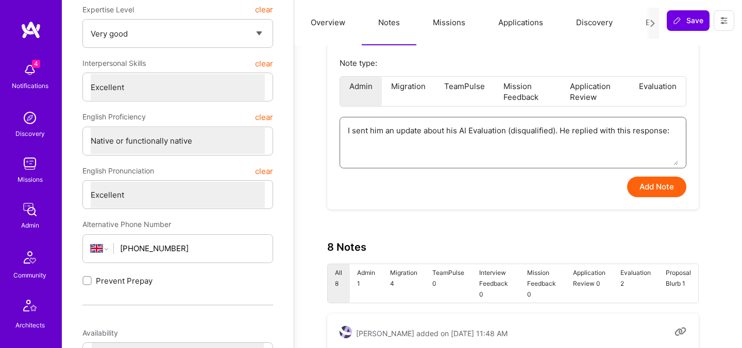
paste textarea "Hello Adi, Thank you for the honest feedback. It is very helpful to know what s…"
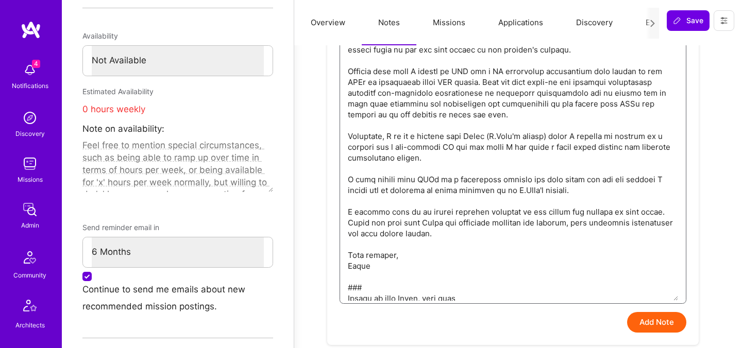
scroll to position [547, 0]
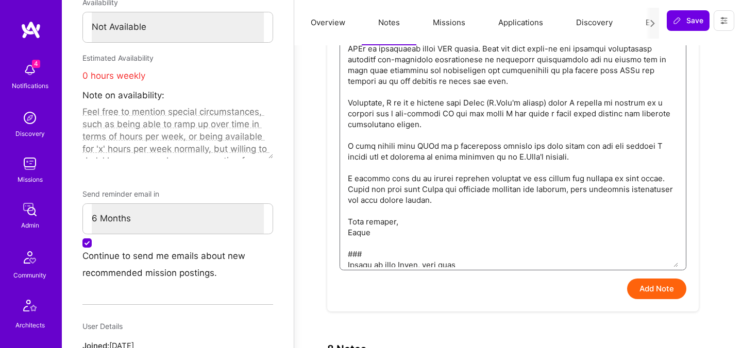
click at [475, 250] on textarea at bounding box center [513, 27] width 330 height 481
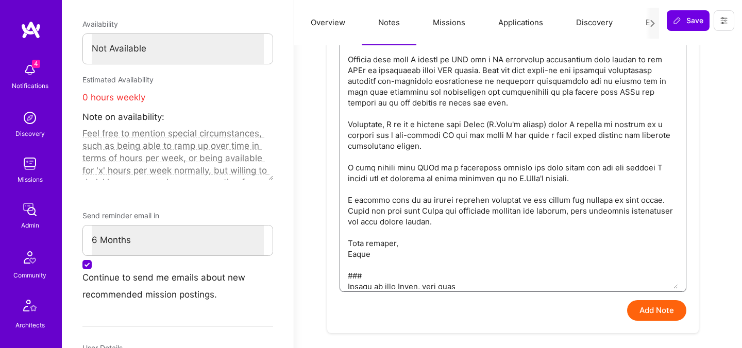
scroll to position [592, 0]
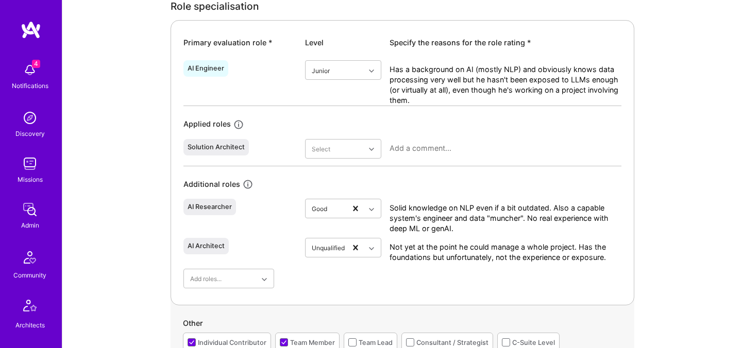
scroll to position [481, 0]
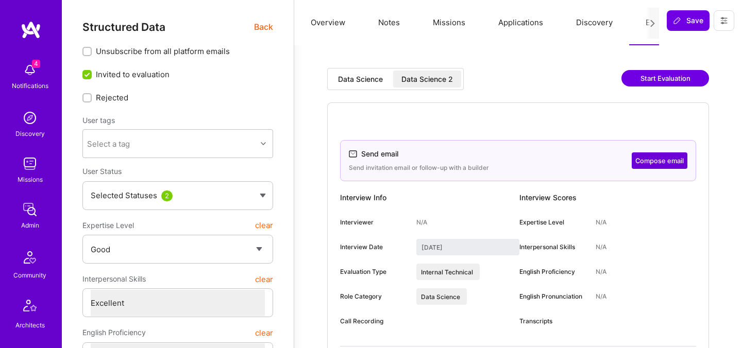
select select "4"
select select "7"
select select "GB"
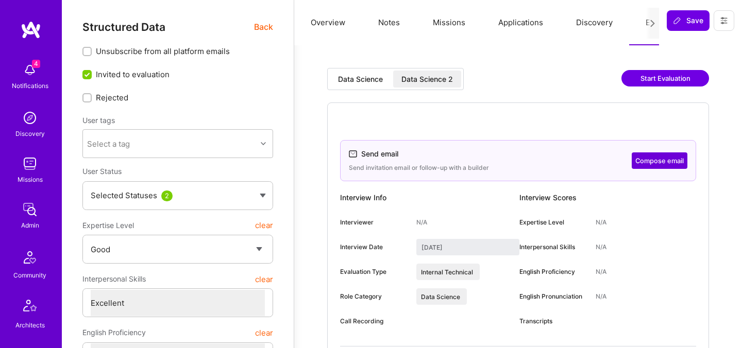
select select "Right Now"
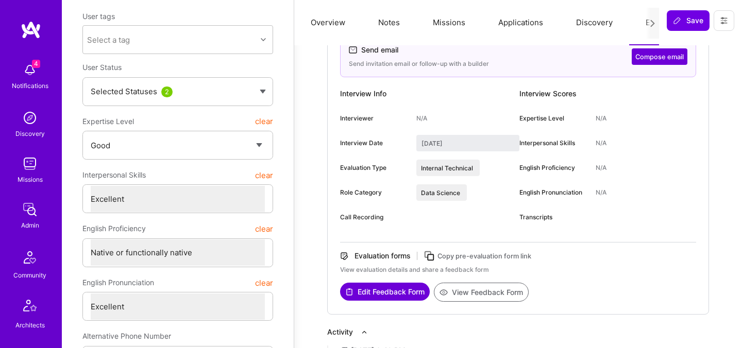
scroll to position [103, 0]
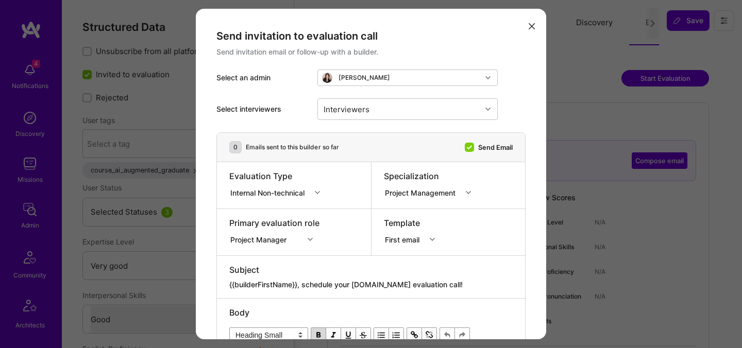
select select "5"
select select "4"
select select "6"
select select "2"
select select "IL"
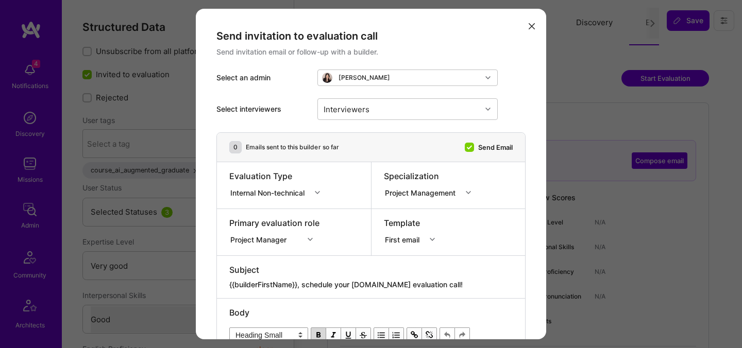
select select "Right Now"
select select "header-three"
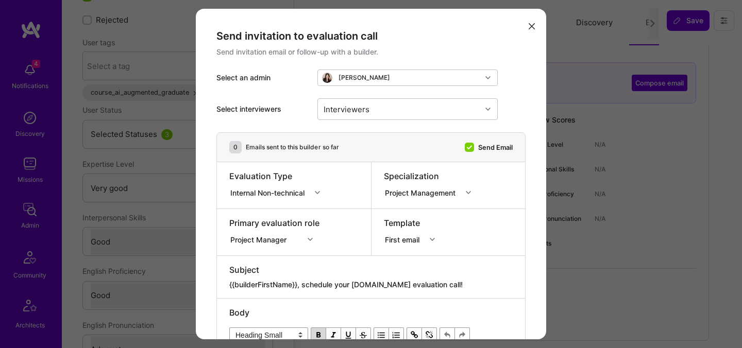
scroll to position [82, 0]
click at [531, 26] on icon "modal" at bounding box center [532, 26] width 6 height 6
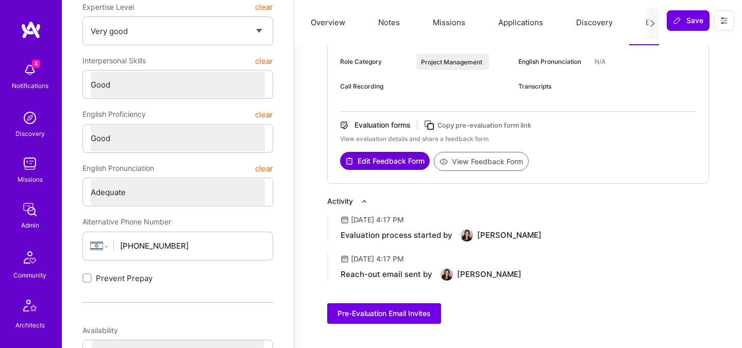
scroll to position [0, 0]
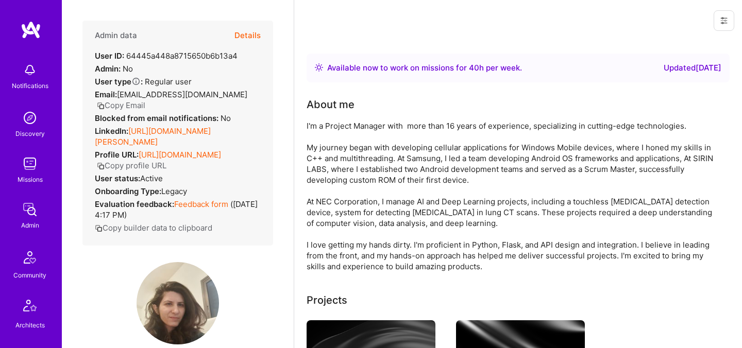
click at [248, 33] on button "Details" at bounding box center [247, 36] width 26 height 30
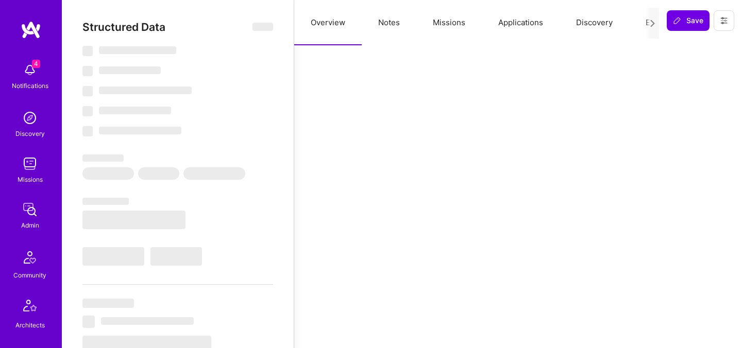
click at [640, 24] on button "Evaluation" at bounding box center [664, 22] width 71 height 45
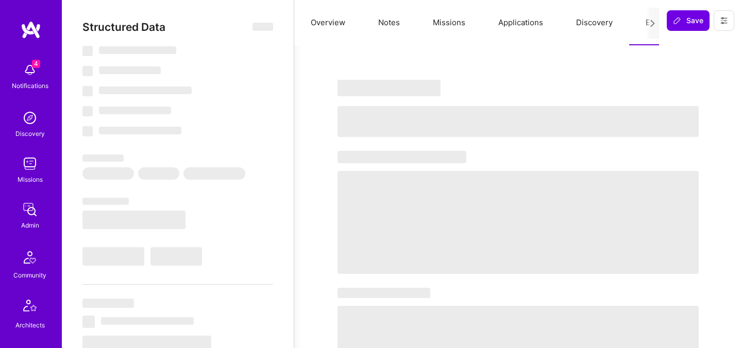
select select "Right Now"
select select "5"
select select "4"
select select "6"
select select "2"
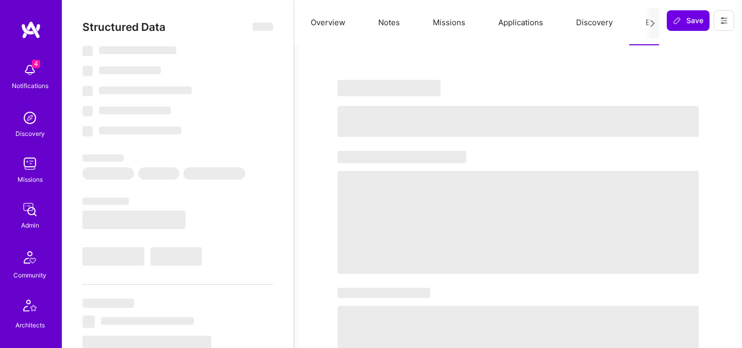
select select "IL"
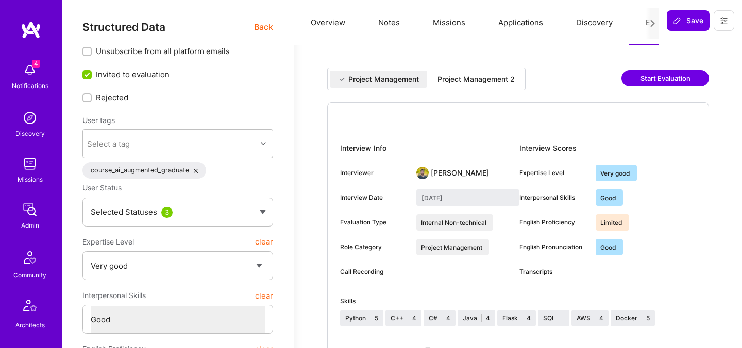
click at [461, 75] on div "Project Management 2" at bounding box center [475, 79] width 77 height 10
type input "September 25, 2025"
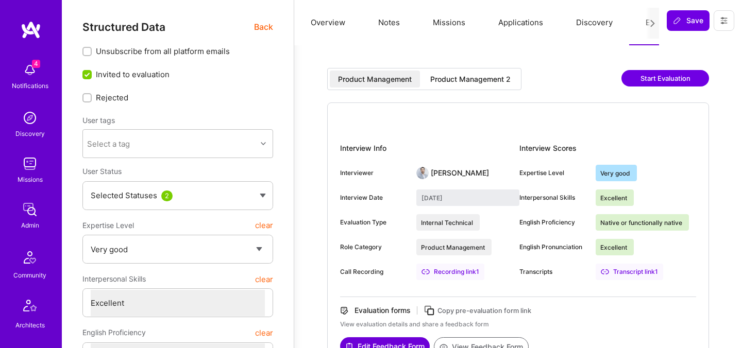
select select "5"
select select "7"
select select "US"
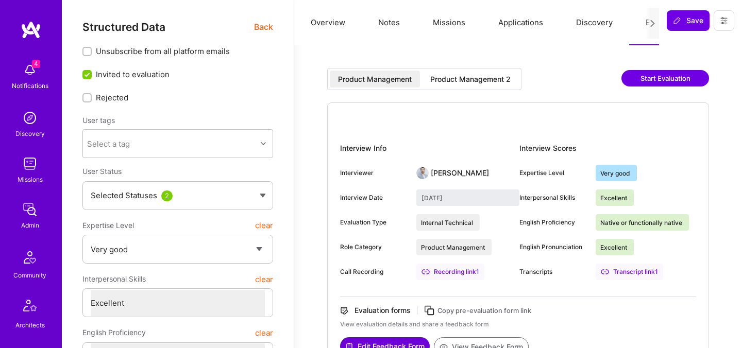
select select "Right Now"
click at [450, 81] on div "Product Management 2" at bounding box center [470, 79] width 80 height 10
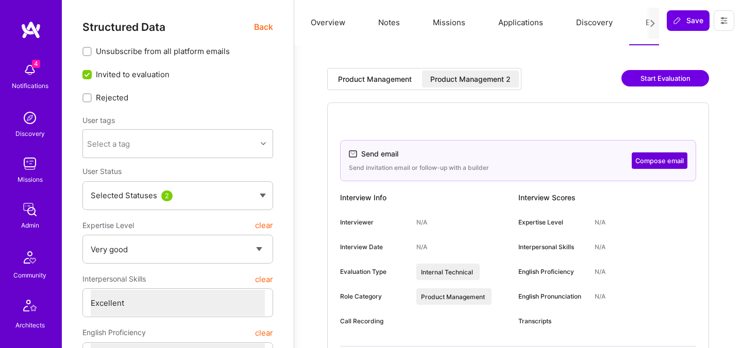
click at [262, 31] on span "Back" at bounding box center [263, 27] width 19 height 13
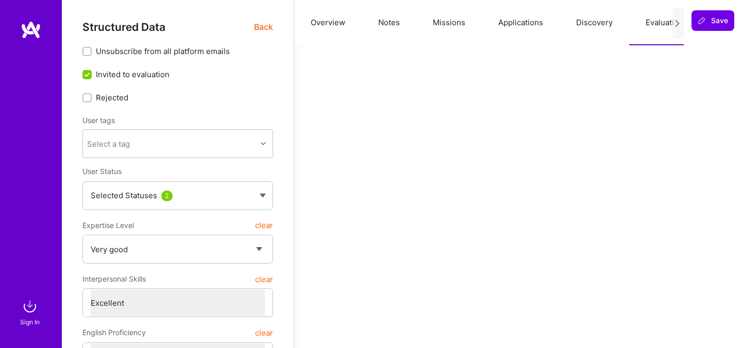
click at [263, 25] on span "Back" at bounding box center [263, 27] width 19 height 13
click at [23, 305] on img at bounding box center [30, 306] width 21 height 21
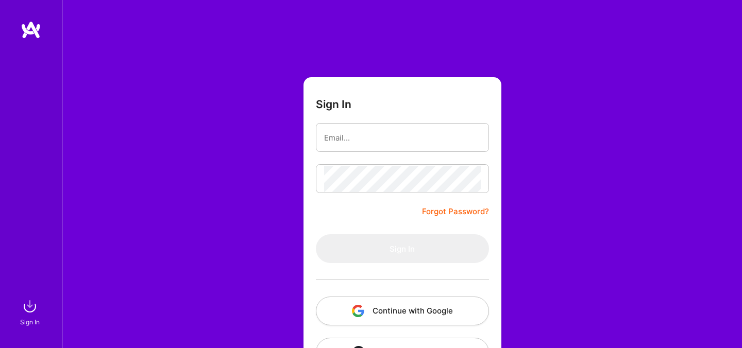
click at [374, 315] on button "Continue with Google" at bounding box center [402, 311] width 173 height 29
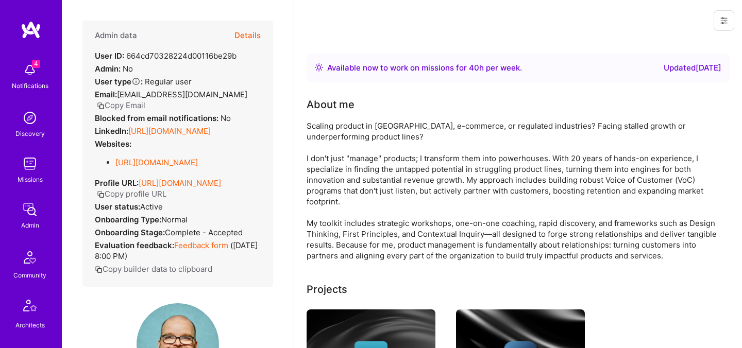
click at [250, 33] on button "Details" at bounding box center [247, 36] width 26 height 30
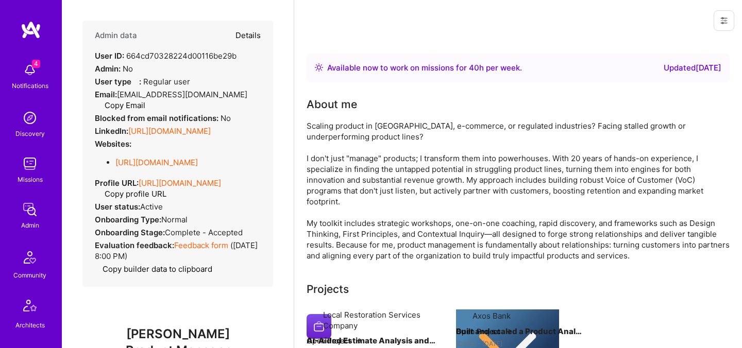
type textarea "x"
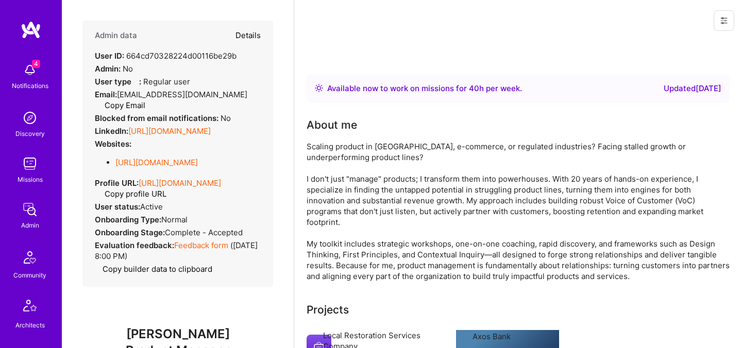
select select "5"
select select "7"
select select "US"
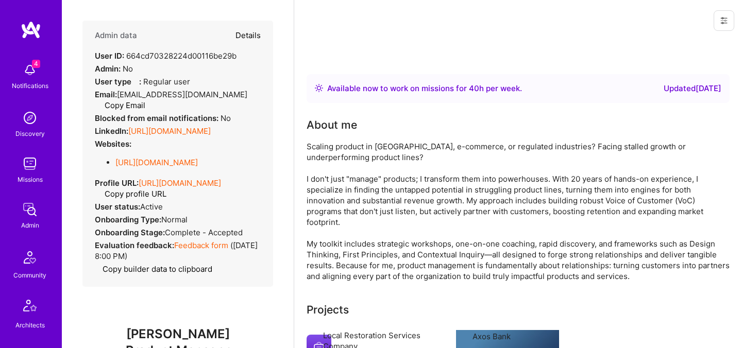
select select "Right Now"
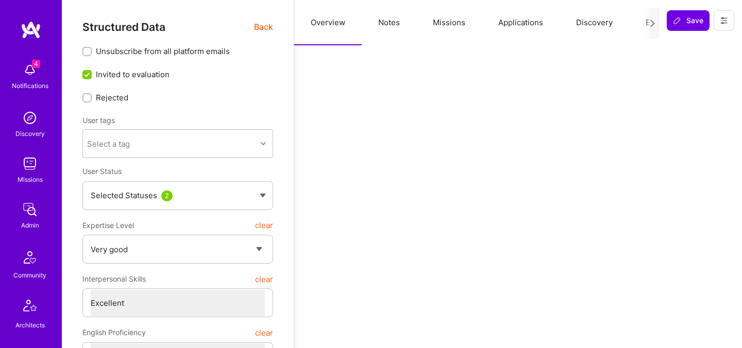
click at [640, 28] on button "Evaluation" at bounding box center [664, 22] width 71 height 45
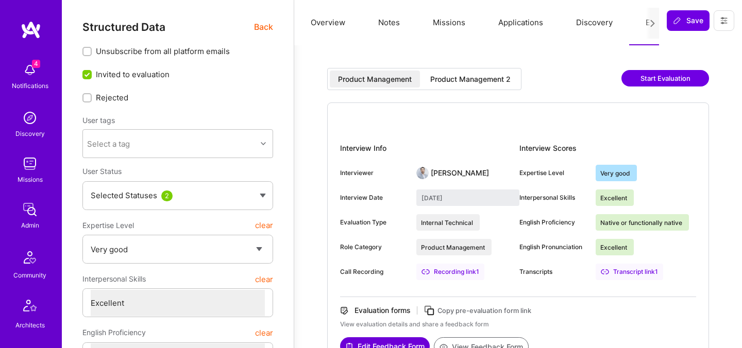
click at [468, 80] on div "Product Management 2" at bounding box center [470, 79] width 80 height 10
type input "September 19, 2025"
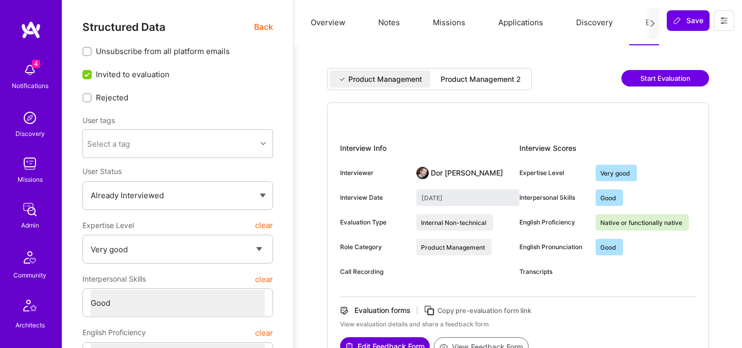
select select "5"
select select "4"
select select "7"
select select "6"
select select "FI"
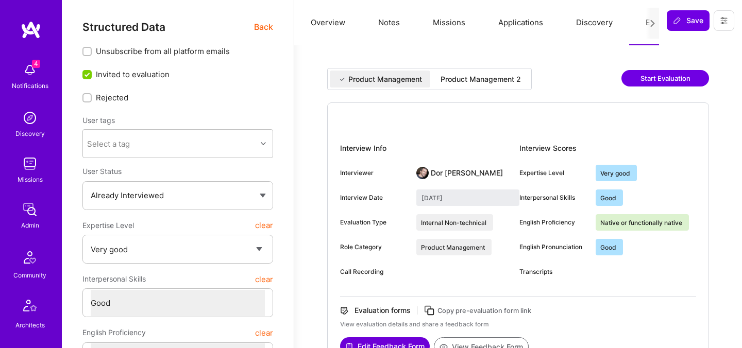
select select "Right Now"
click at [453, 80] on div "Product Management 2" at bounding box center [481, 79] width 80 height 10
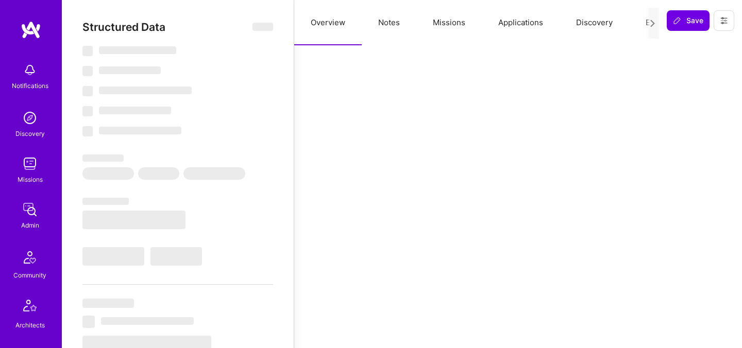
click at [637, 24] on button "Evaluation" at bounding box center [664, 22] width 71 height 45
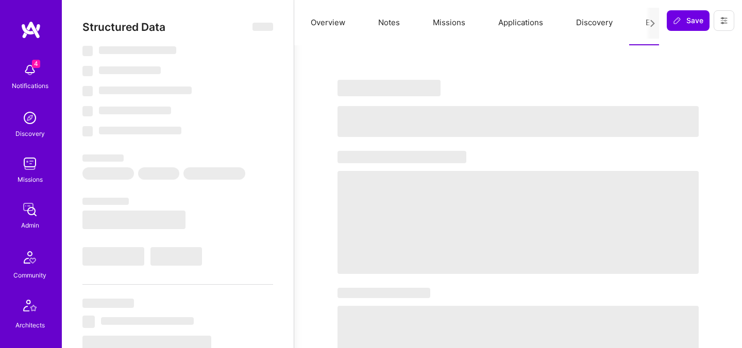
select select "Right Now"
select select "5"
select select "4"
select select "7"
select select "6"
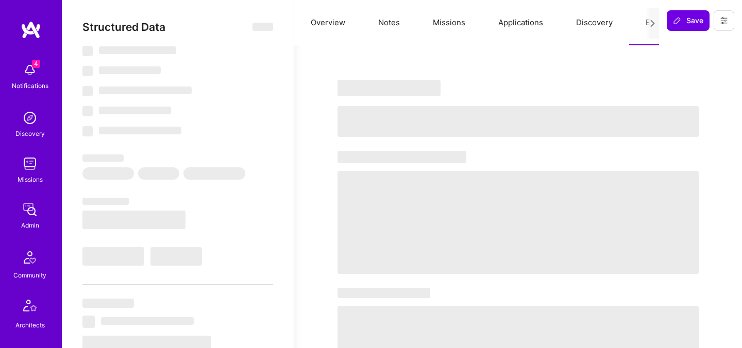
select select "FI"
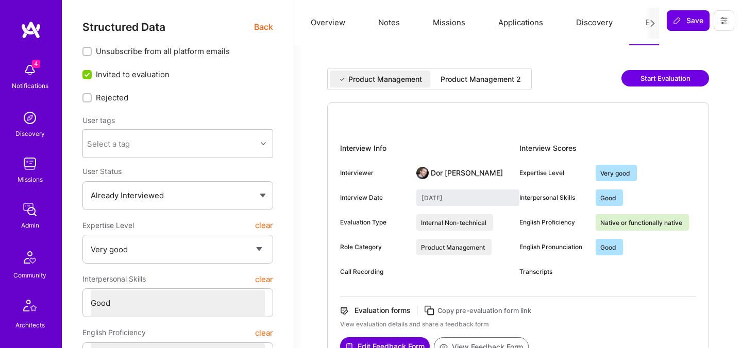
click at [437, 82] on div "Product Management 2" at bounding box center [480, 79] width 97 height 17
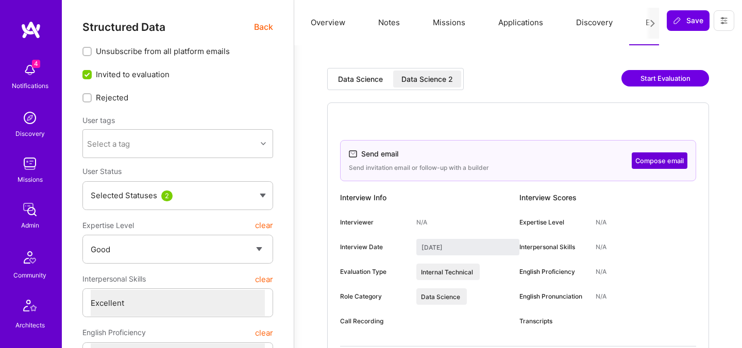
select select "4"
select select "7"
select select "GB"
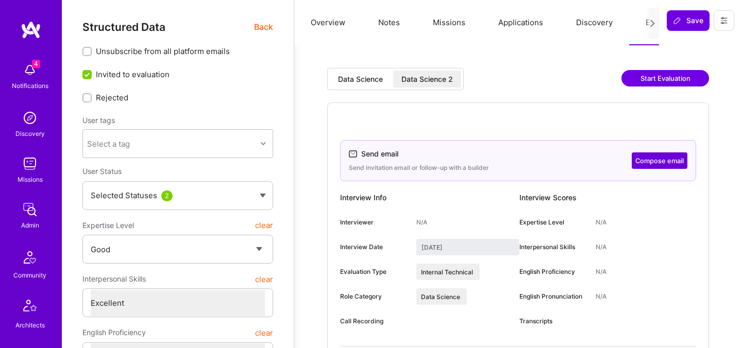
select select "Right Now"
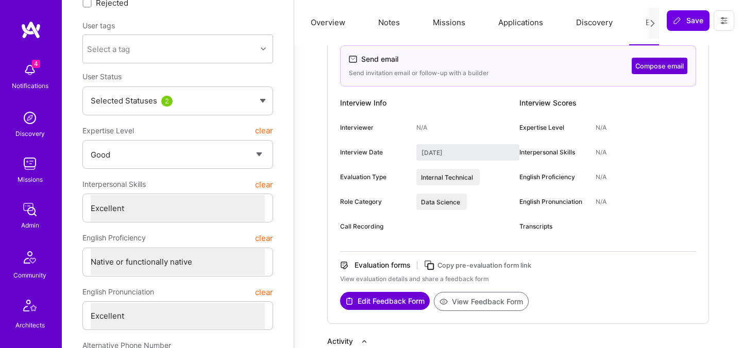
scroll to position [95, 0]
